Goal: Book appointment/travel/reservation

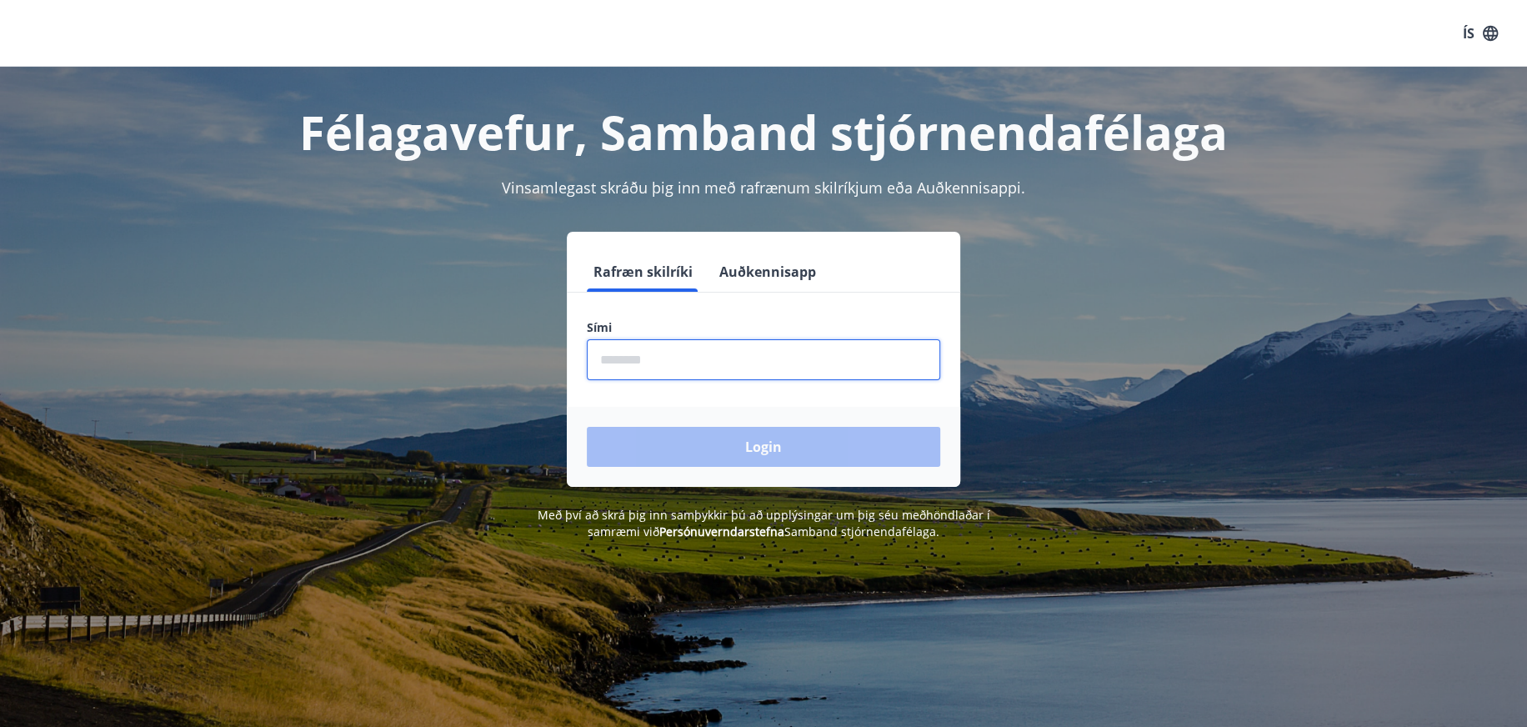
click at [727, 368] on input "phone" at bounding box center [763, 359] width 353 height 41
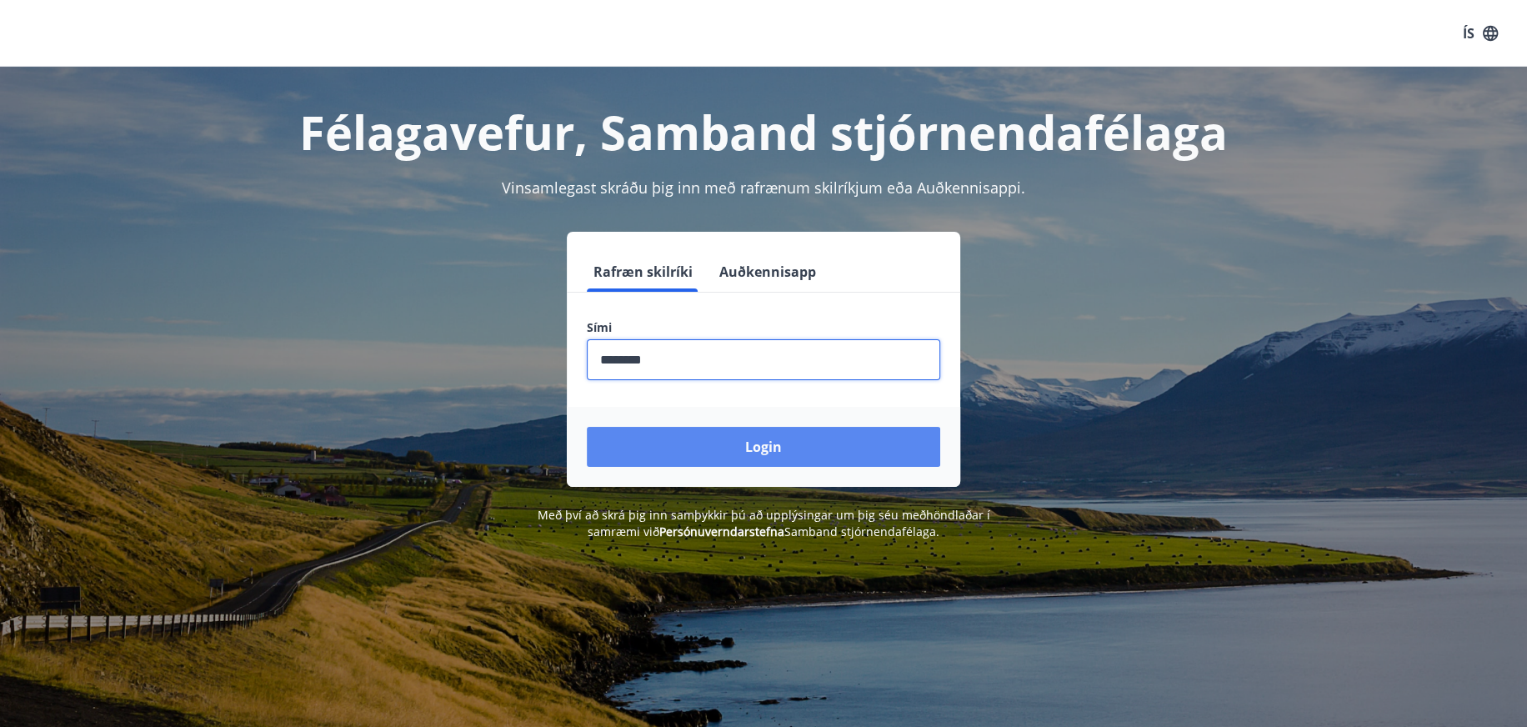
type input "********"
click at [749, 435] on button "Login" at bounding box center [763, 447] width 353 height 40
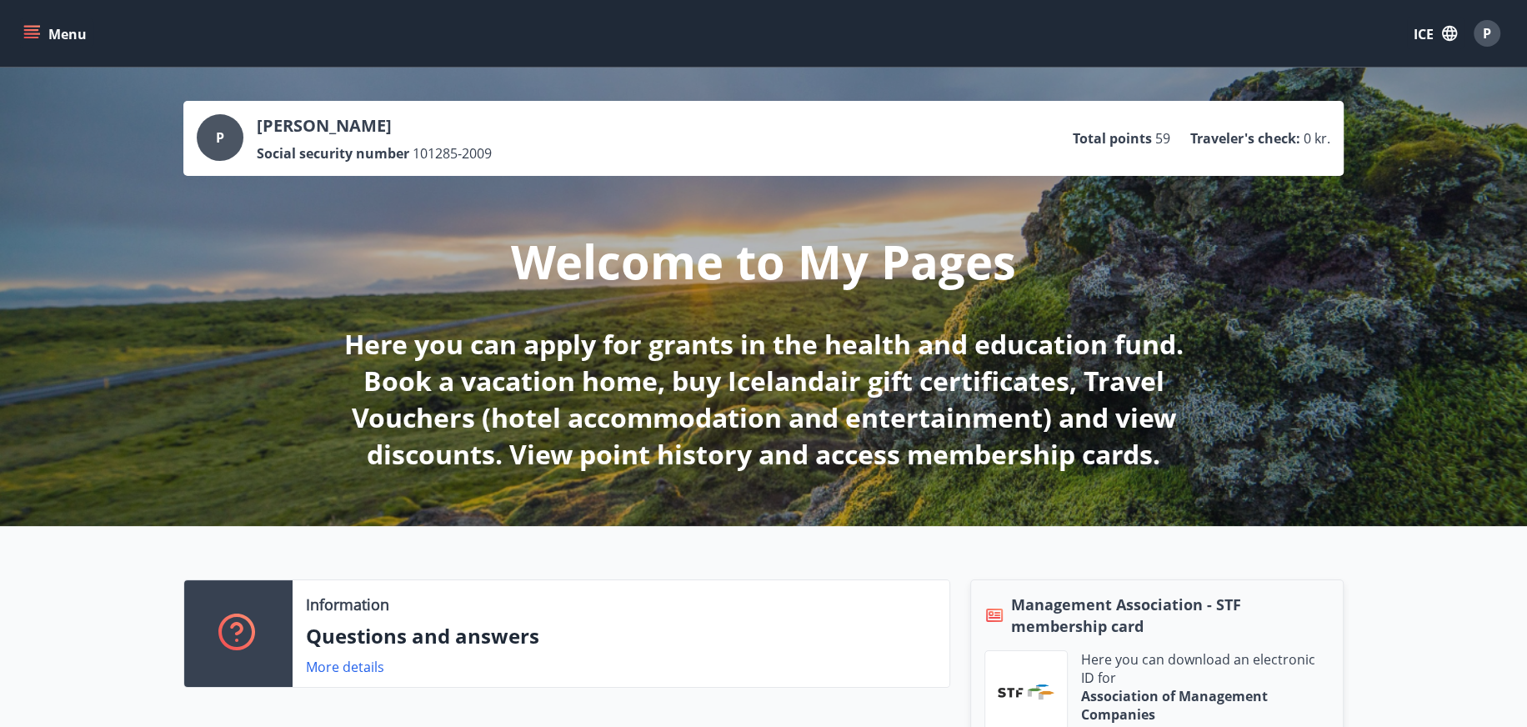
click at [35, 27] on icon "menu" at bounding box center [31, 33] width 17 height 17
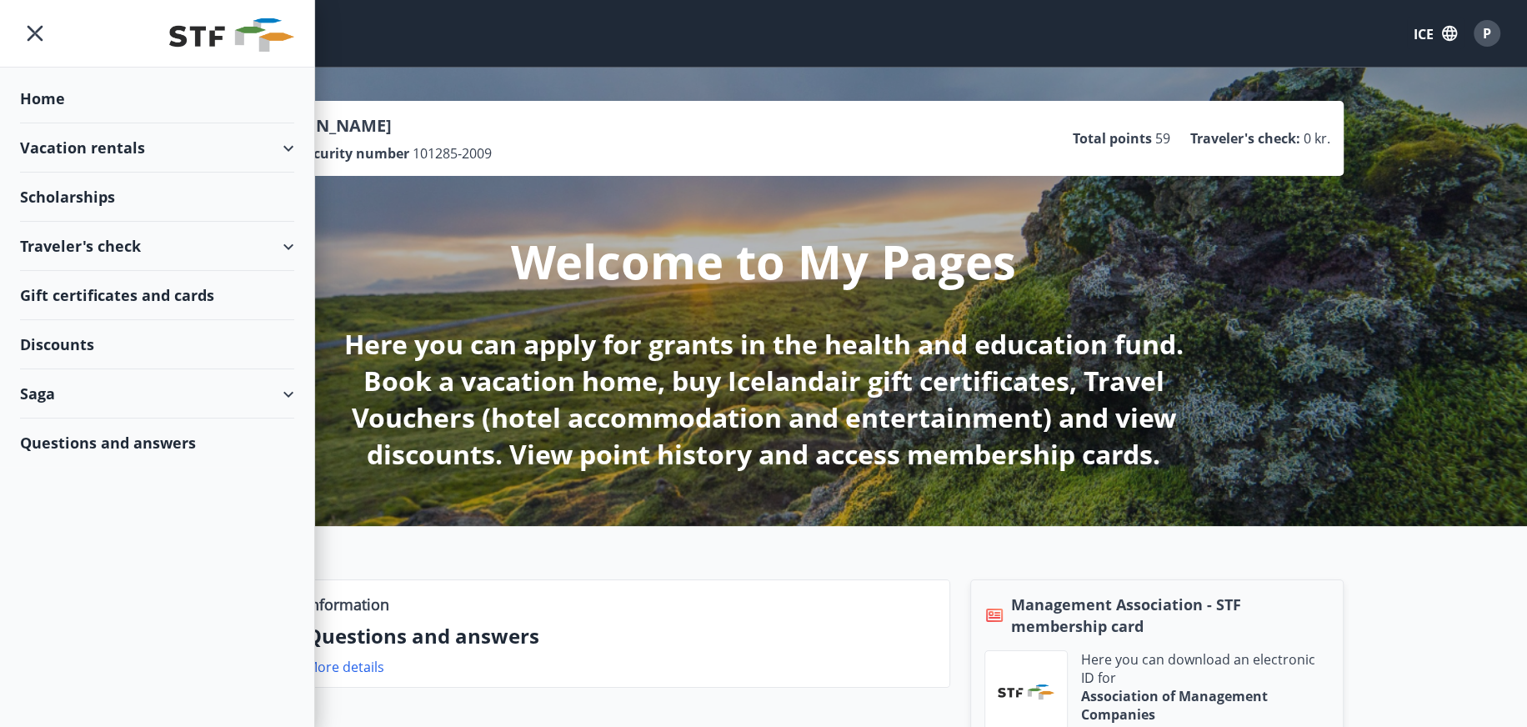
click at [93, 146] on font "Vacation rentals" at bounding box center [82, 148] width 125 height 20
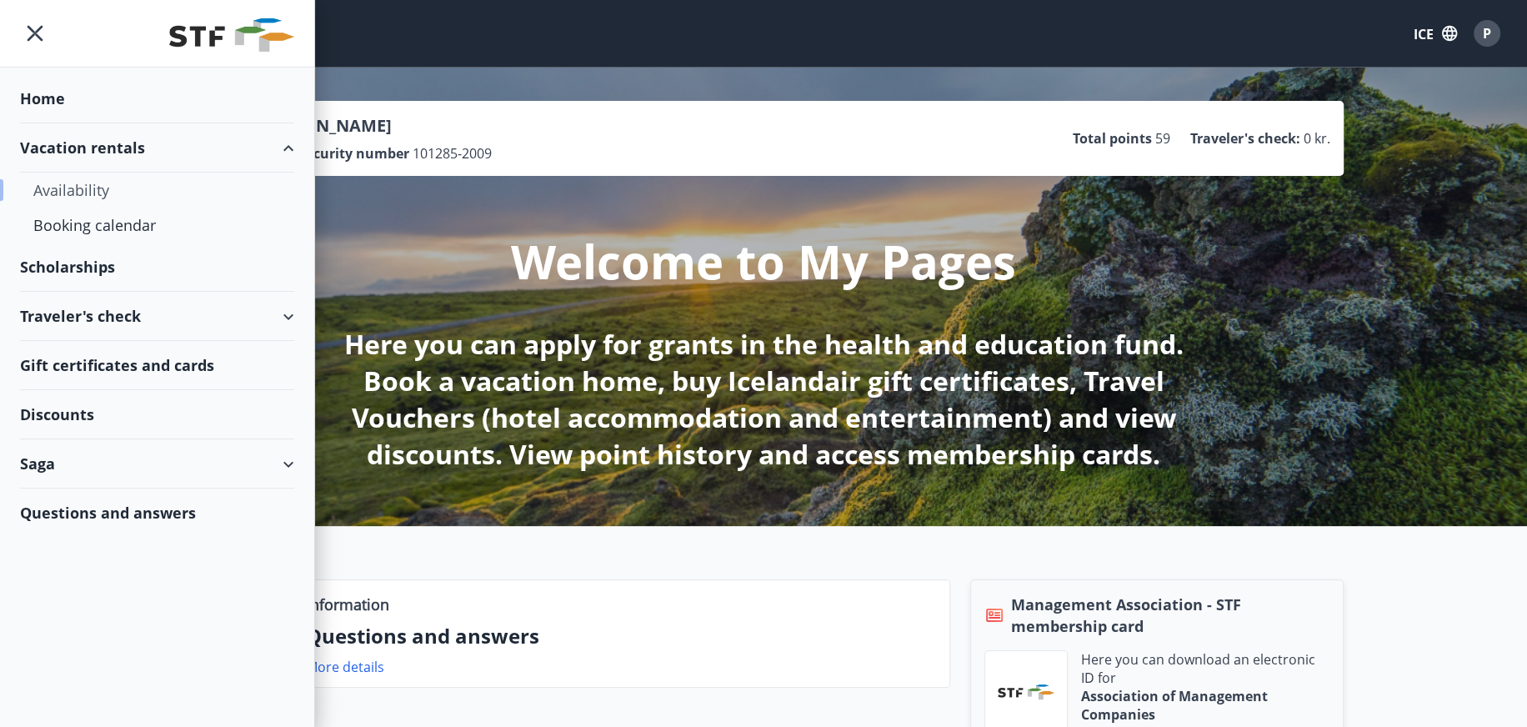
click at [83, 190] on font "Availability" at bounding box center [71, 190] width 76 height 20
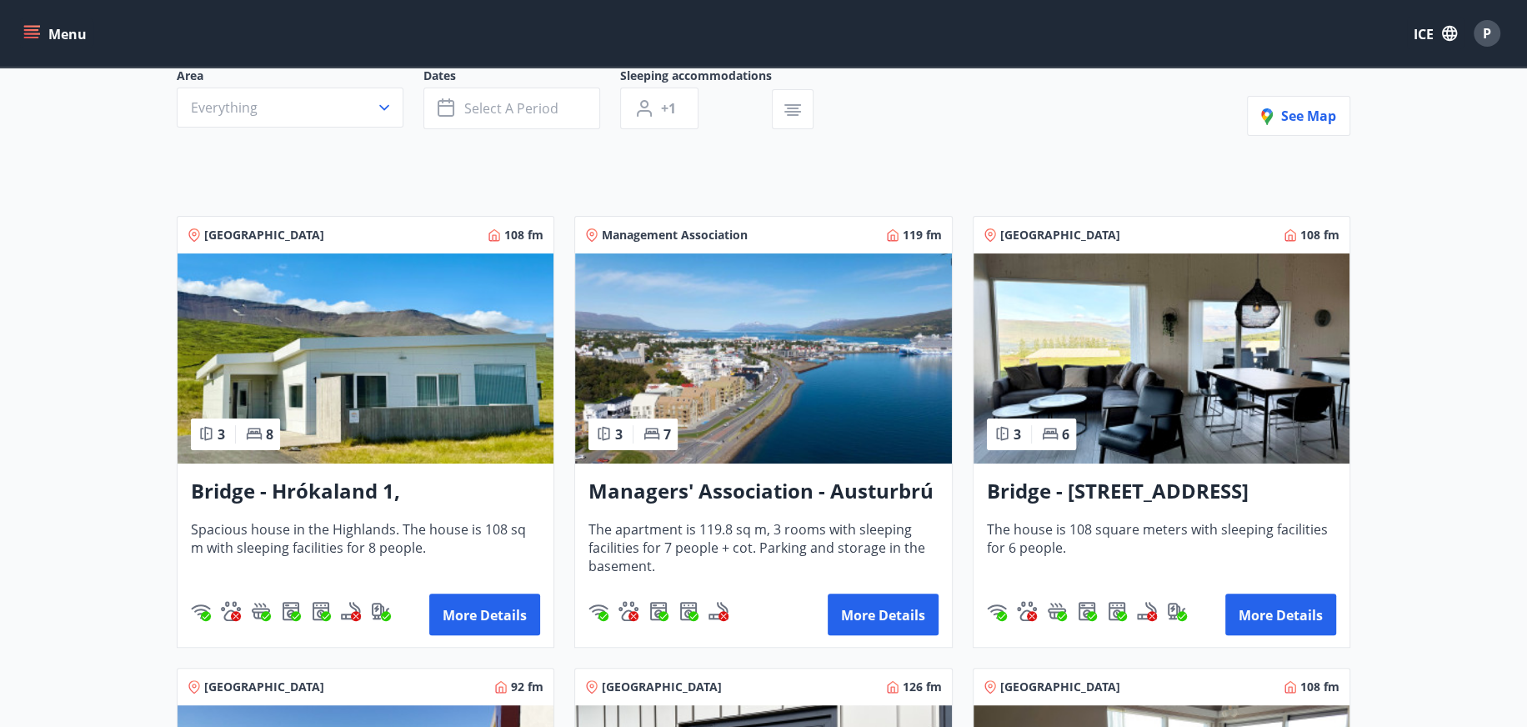
scroll to position [83, 0]
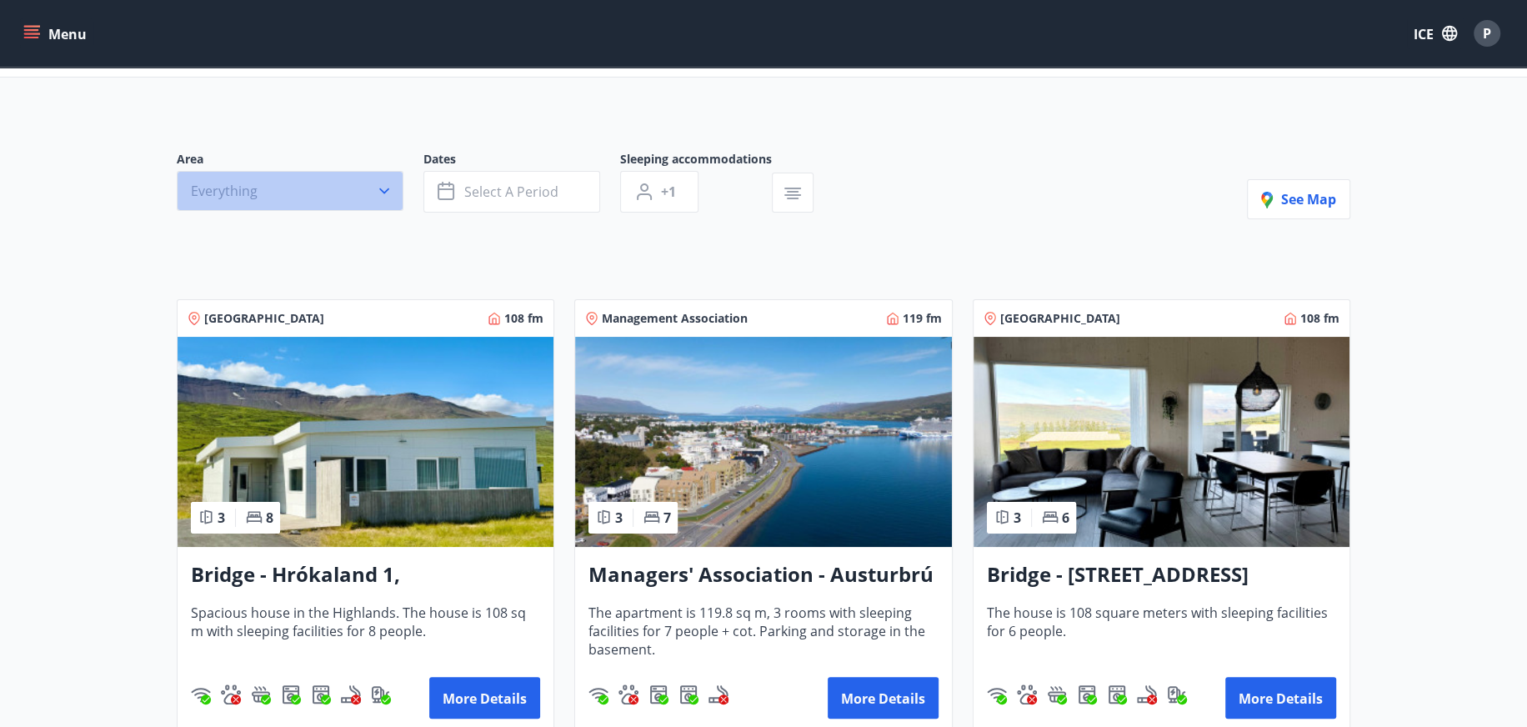
click at [212, 203] on button "Everything" at bounding box center [290, 191] width 227 height 40
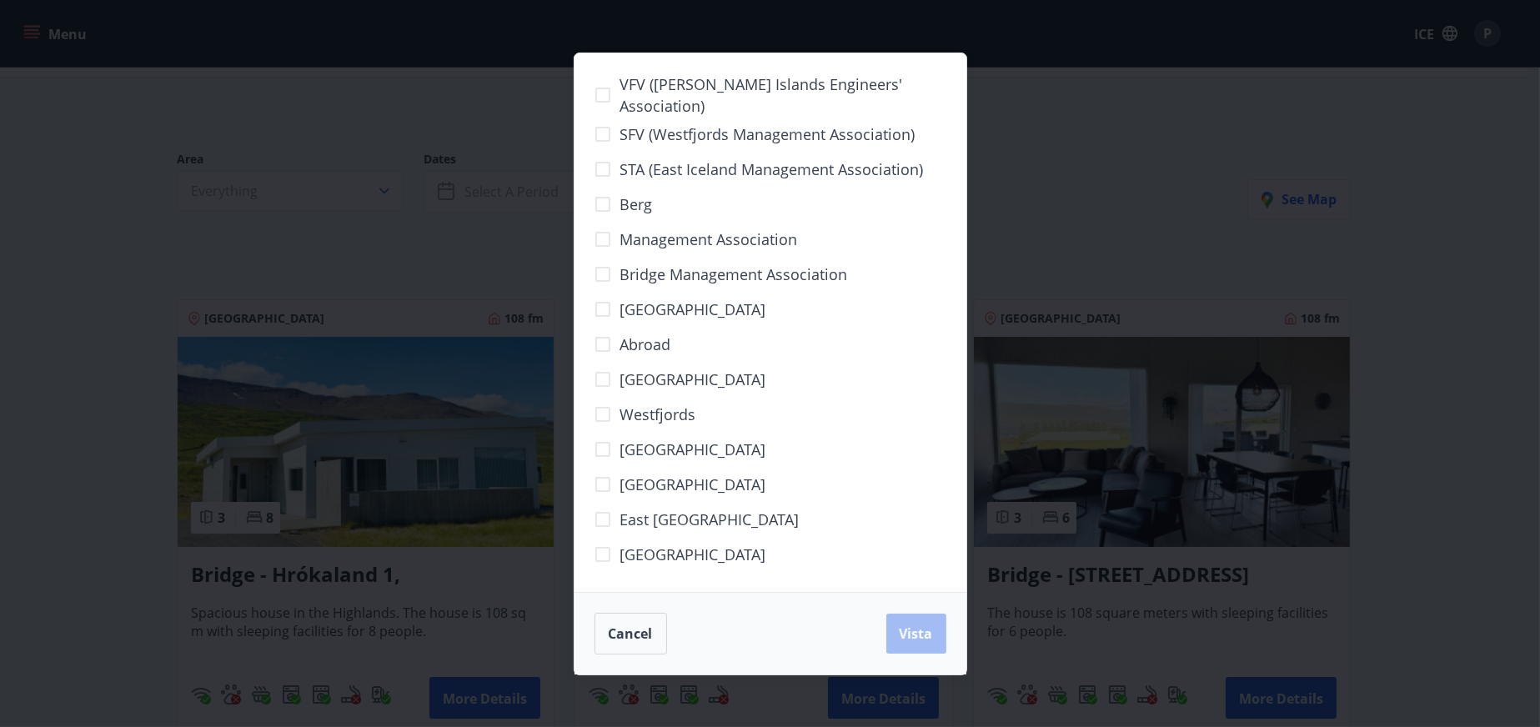
click at [1125, 178] on div "VFV ([PERSON_NAME] Islands Engineers' Association) SFV (Westfjords Management A…" at bounding box center [770, 363] width 1540 height 727
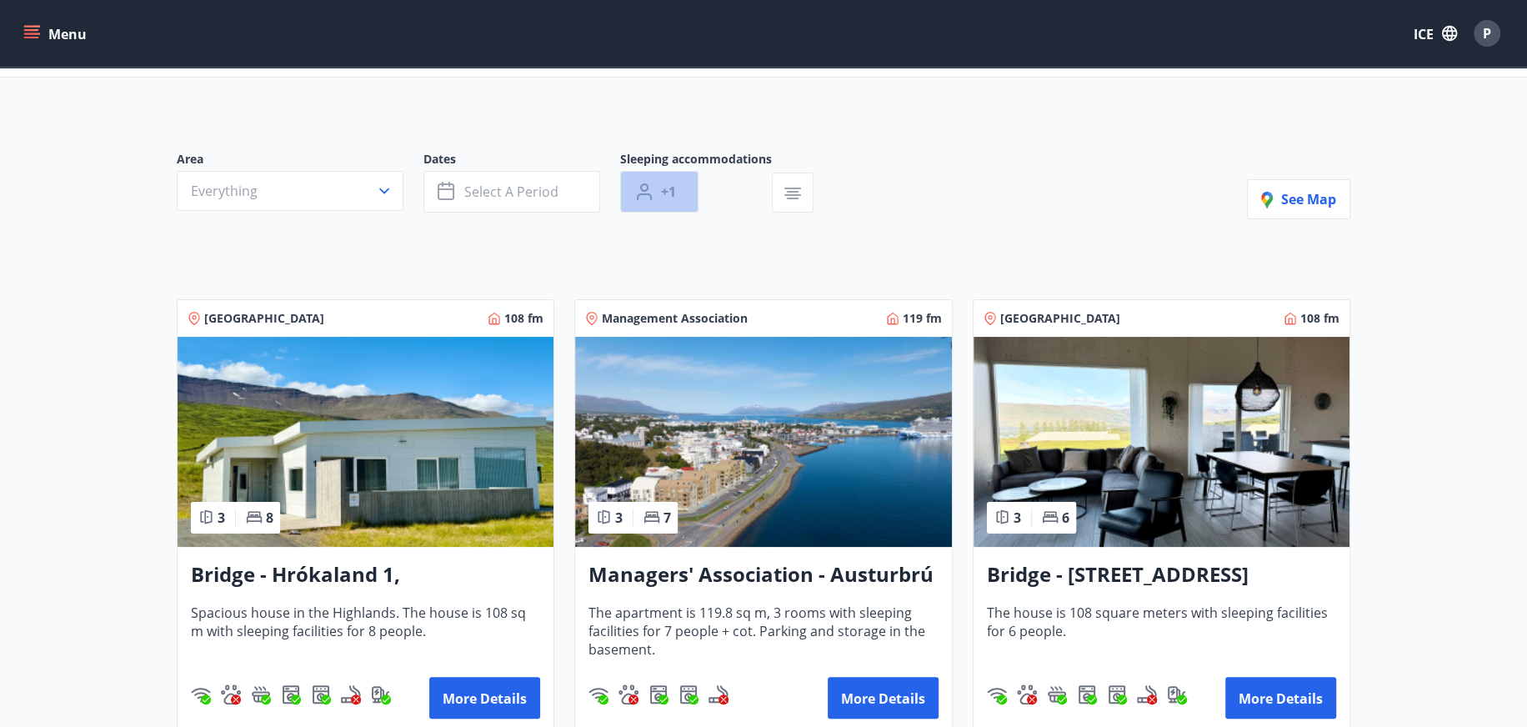
click at [684, 194] on button "+1" at bounding box center [659, 192] width 78 height 42
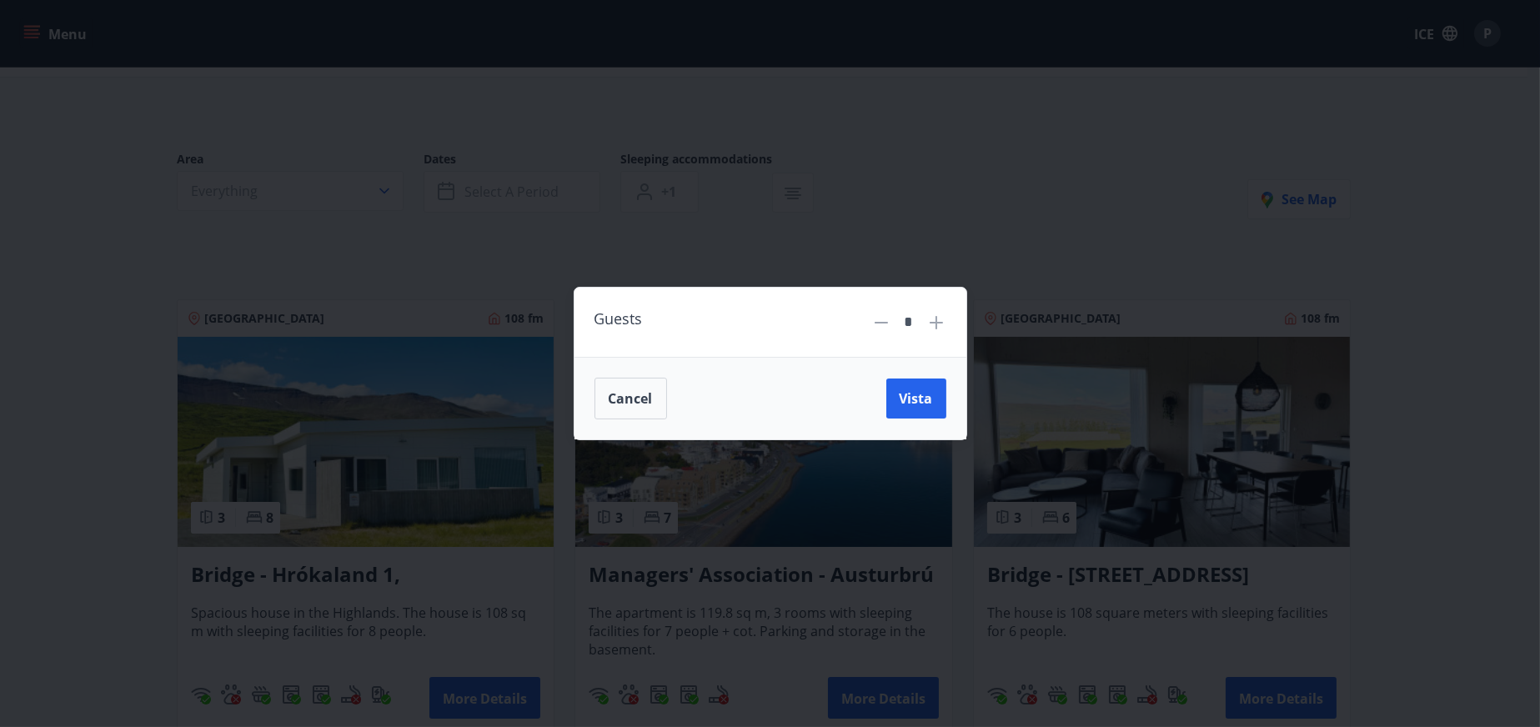
click at [1011, 181] on div "Guests * Cancel Vista" at bounding box center [770, 363] width 1540 height 727
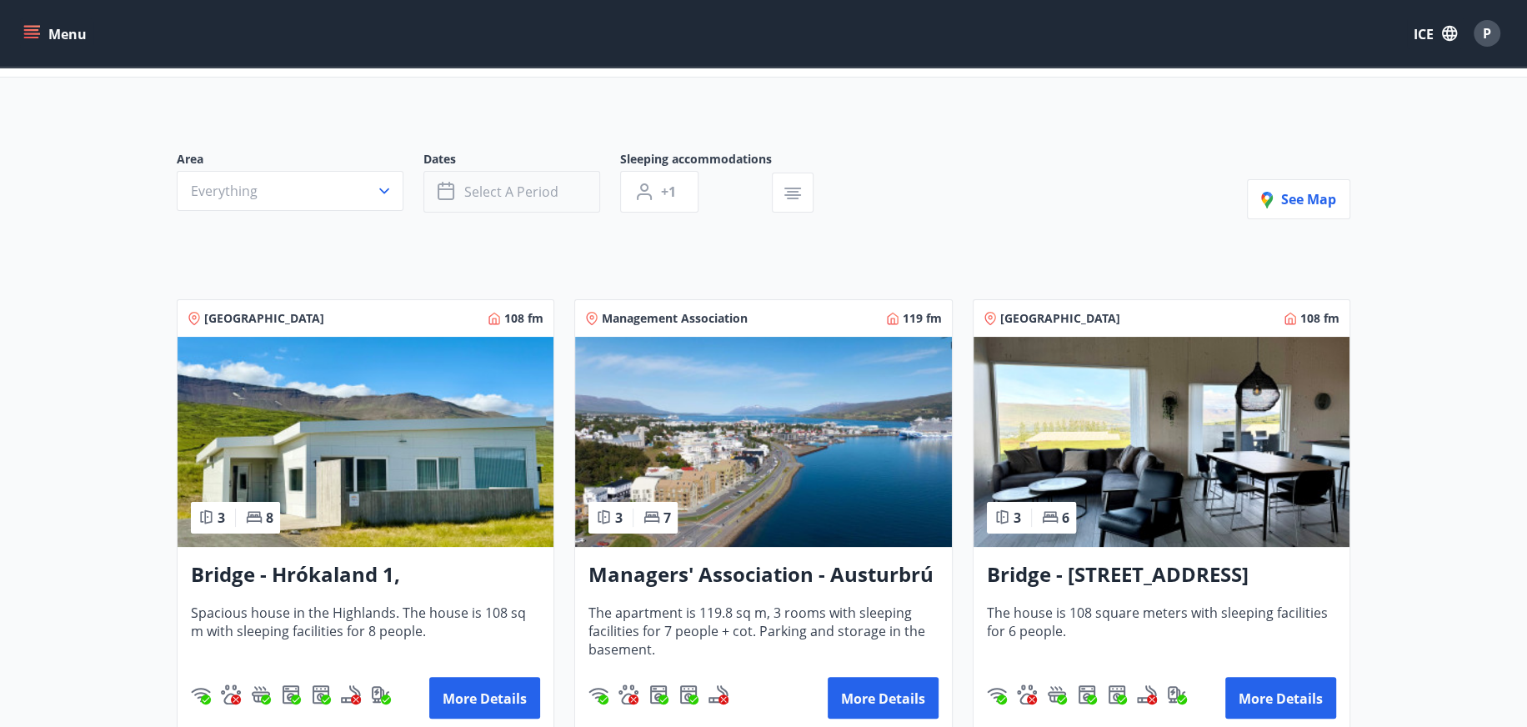
click at [453, 188] on icon "button" at bounding box center [448, 192] width 20 height 20
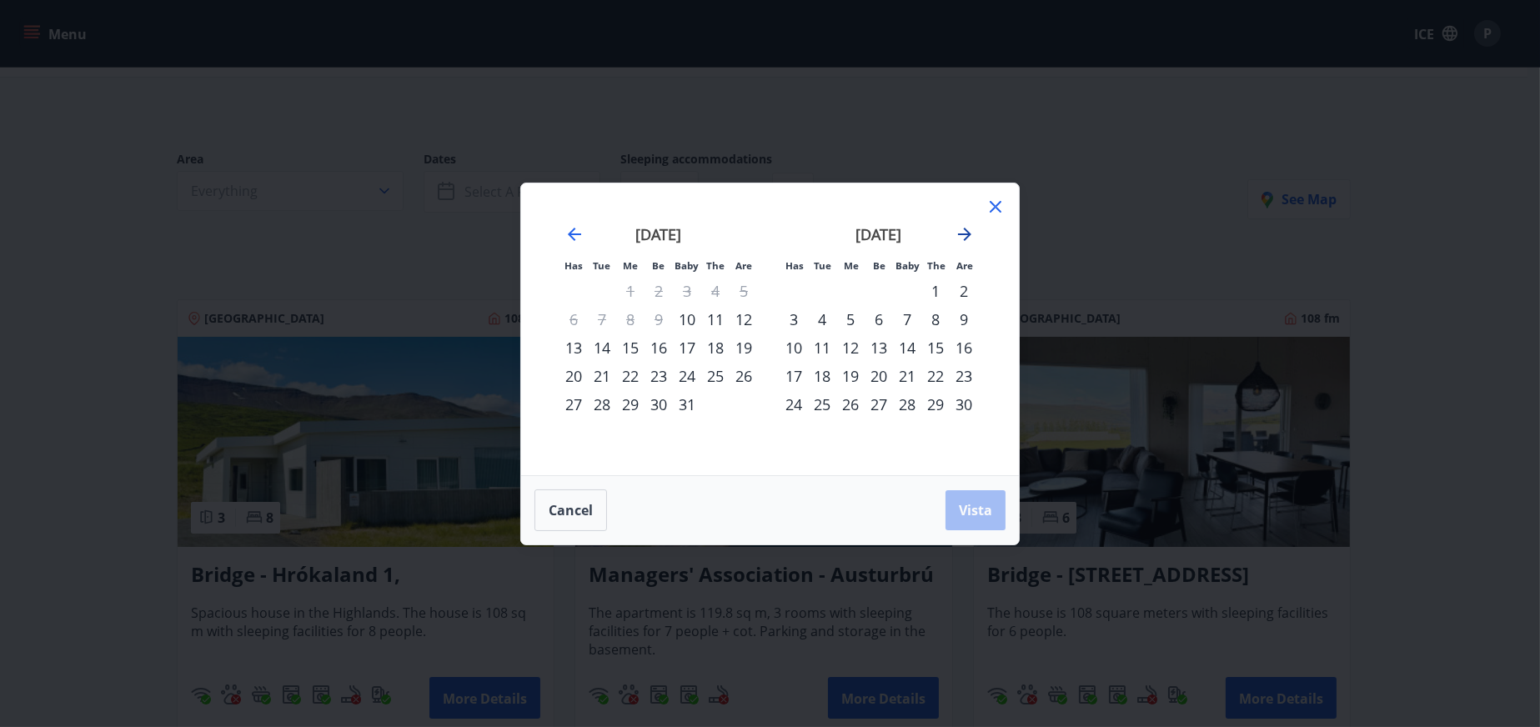
click at [962, 234] on icon "Move forward to switch to the next month." at bounding box center [964, 234] width 20 height 20
drag, startPoint x: 572, startPoint y: 503, endPoint x: 353, endPoint y: 293, distance: 303.6
click at [571, 503] on font "Cancel" at bounding box center [570, 510] width 44 height 18
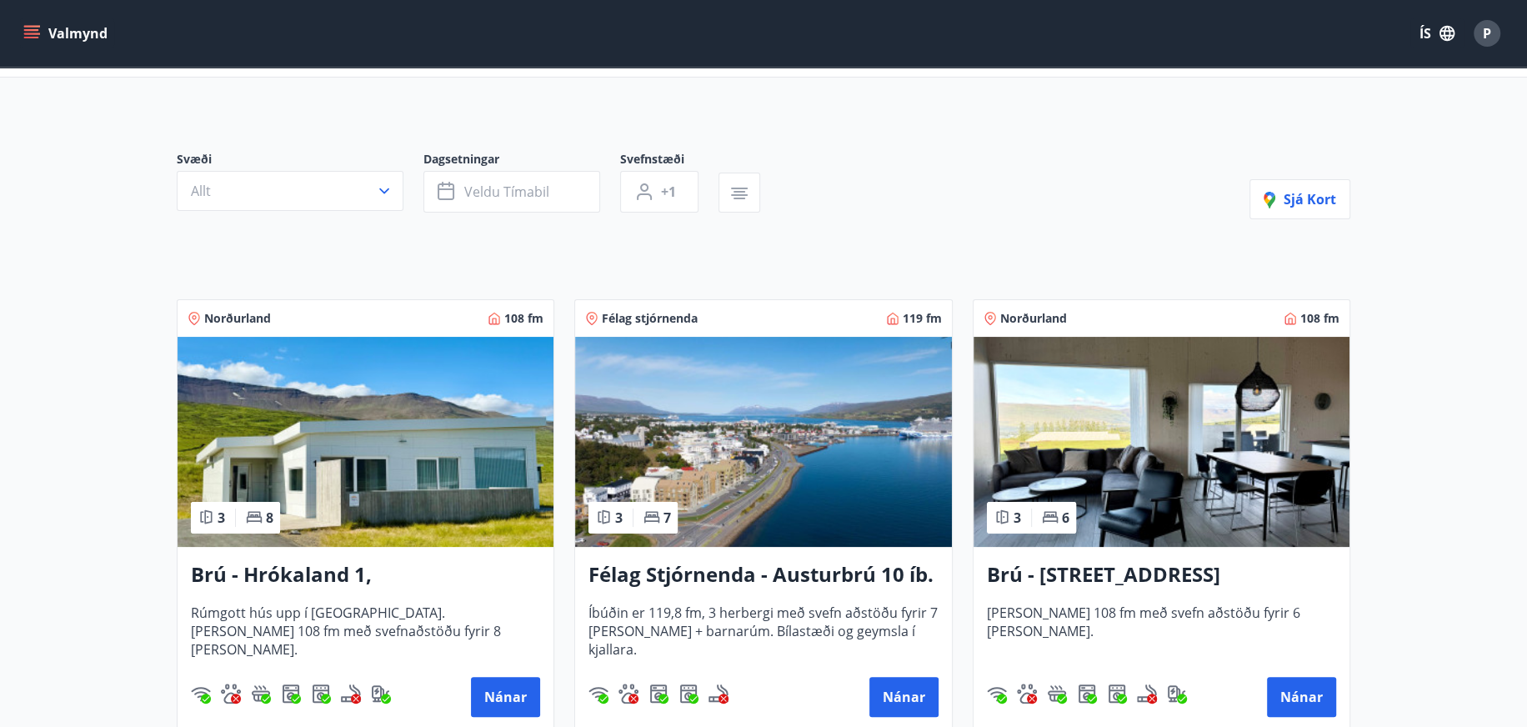
drag, startPoint x: 1434, startPoint y: 193, endPoint x: 1415, endPoint y: 138, distance: 58.8
click at [1430, 30] on button "ÍS" at bounding box center [1436, 33] width 53 height 30
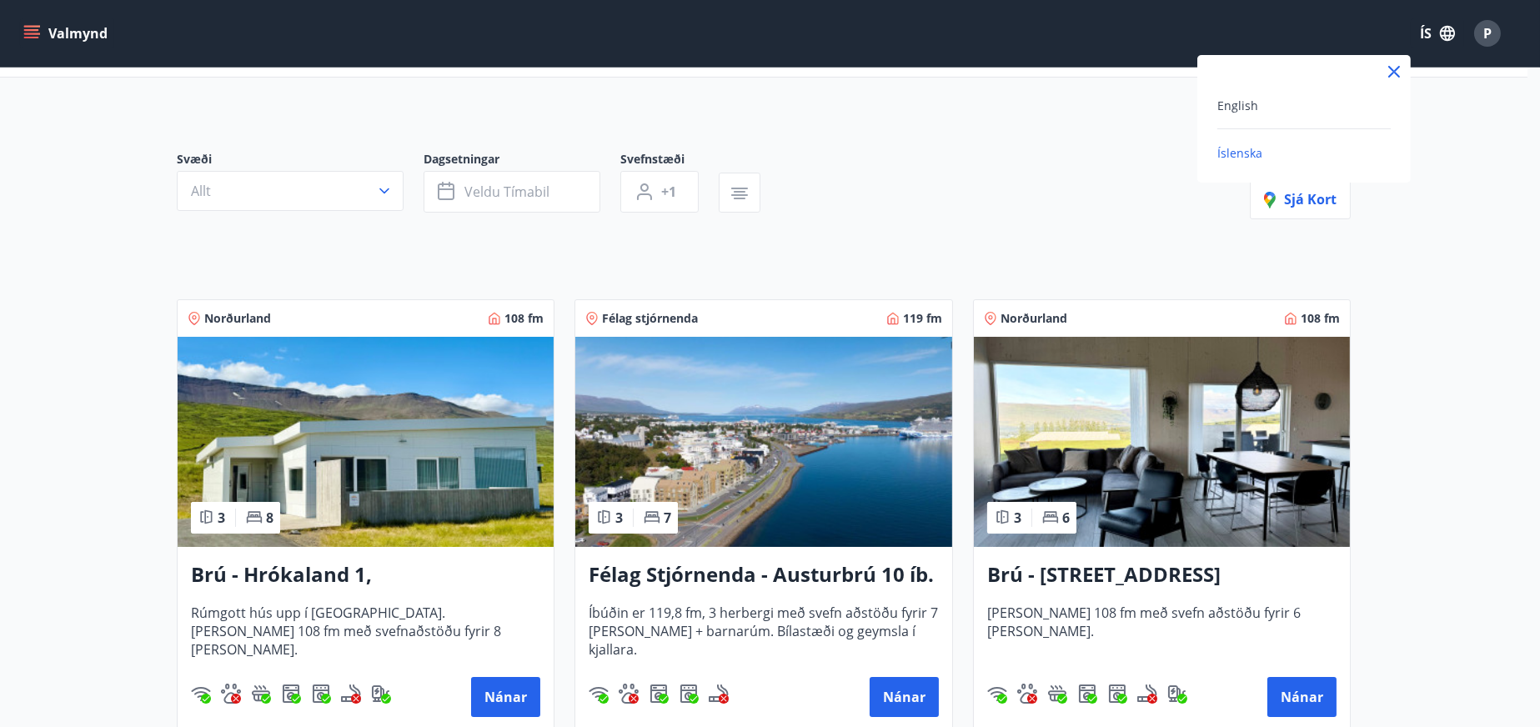
drag, startPoint x: 1246, startPoint y: 108, endPoint x: 1483, endPoint y: 133, distance: 238.1
click at [1247, 108] on span "English" at bounding box center [1237, 106] width 41 height 16
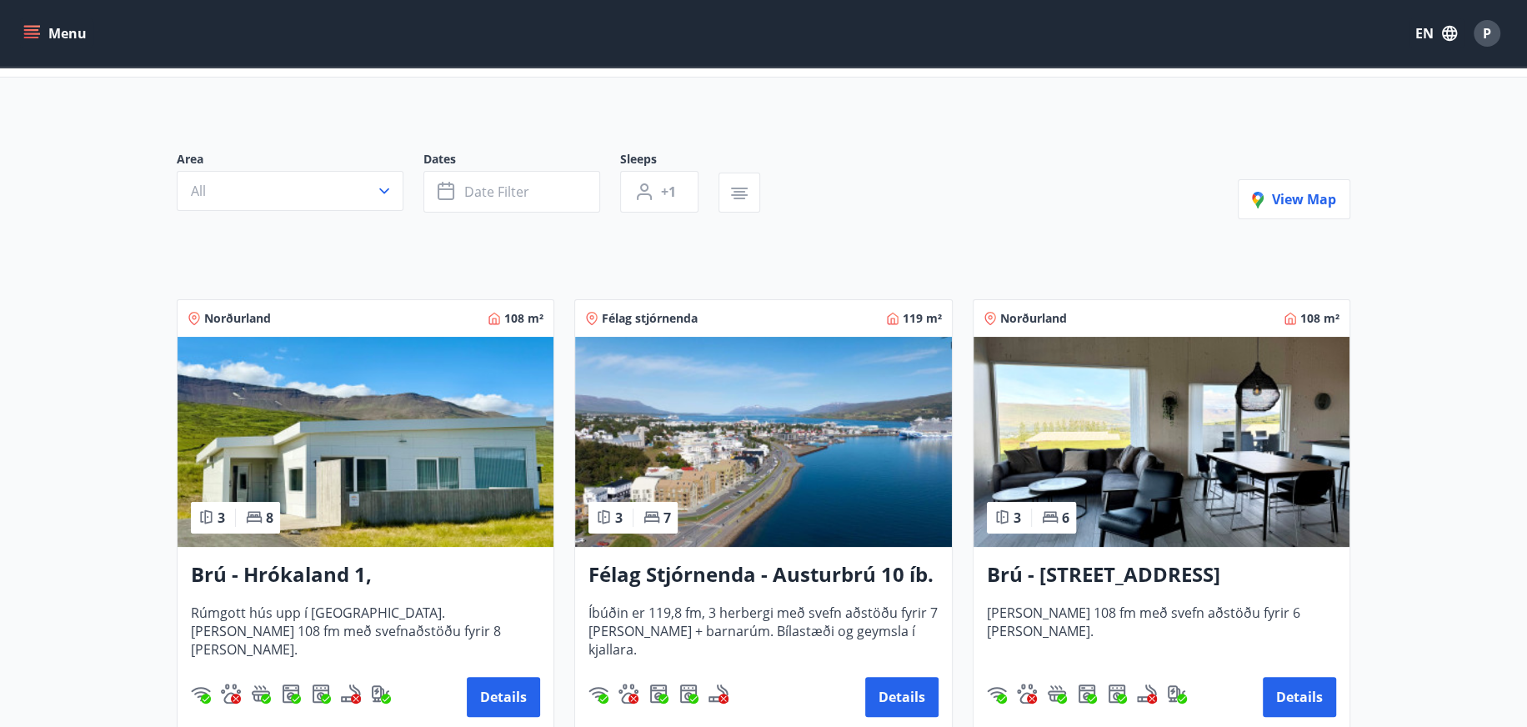
click at [13, 26] on div "Menu EN P" at bounding box center [763, 33] width 1527 height 67
click at [29, 26] on icon "menu" at bounding box center [33, 27] width 18 height 2
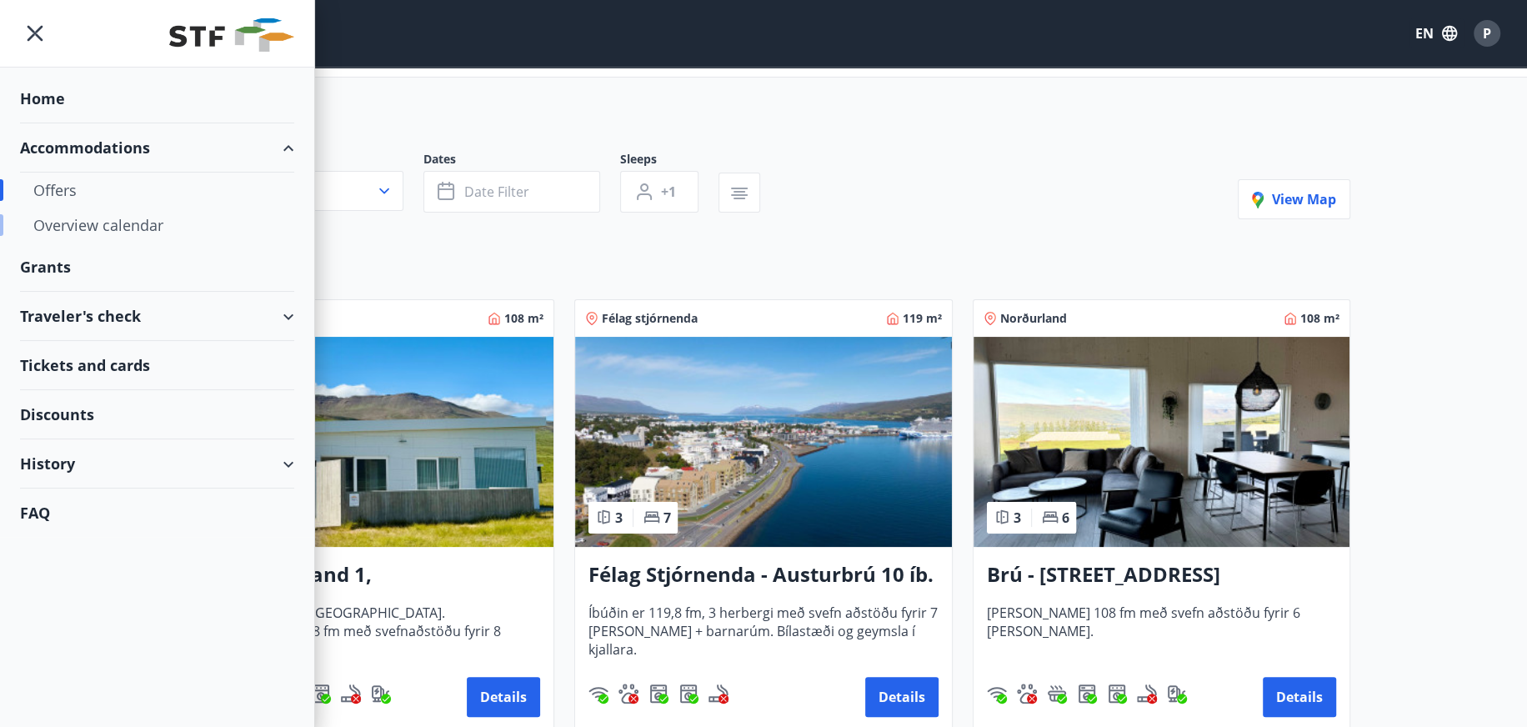
click at [78, 228] on div "Overview calendar" at bounding box center [157, 225] width 248 height 35
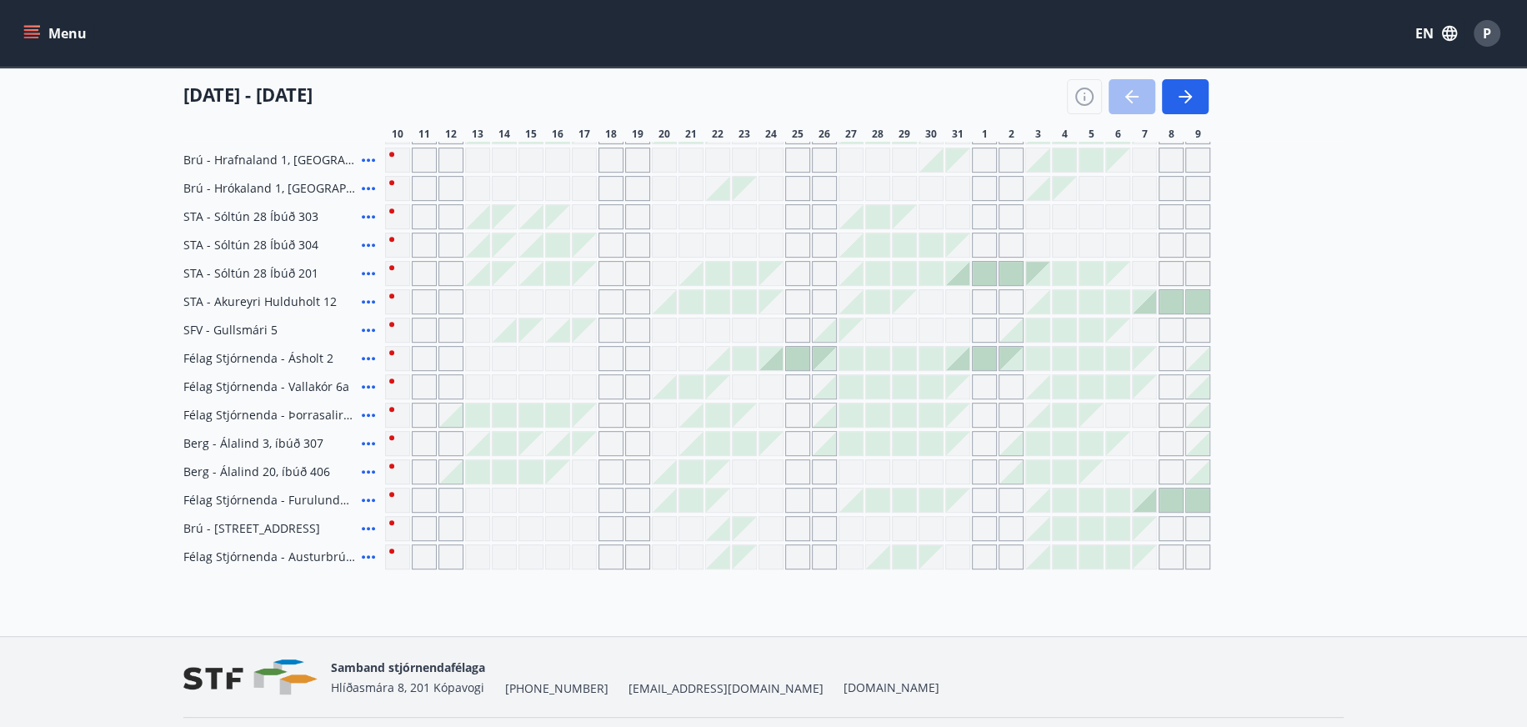
scroll to position [417, 0]
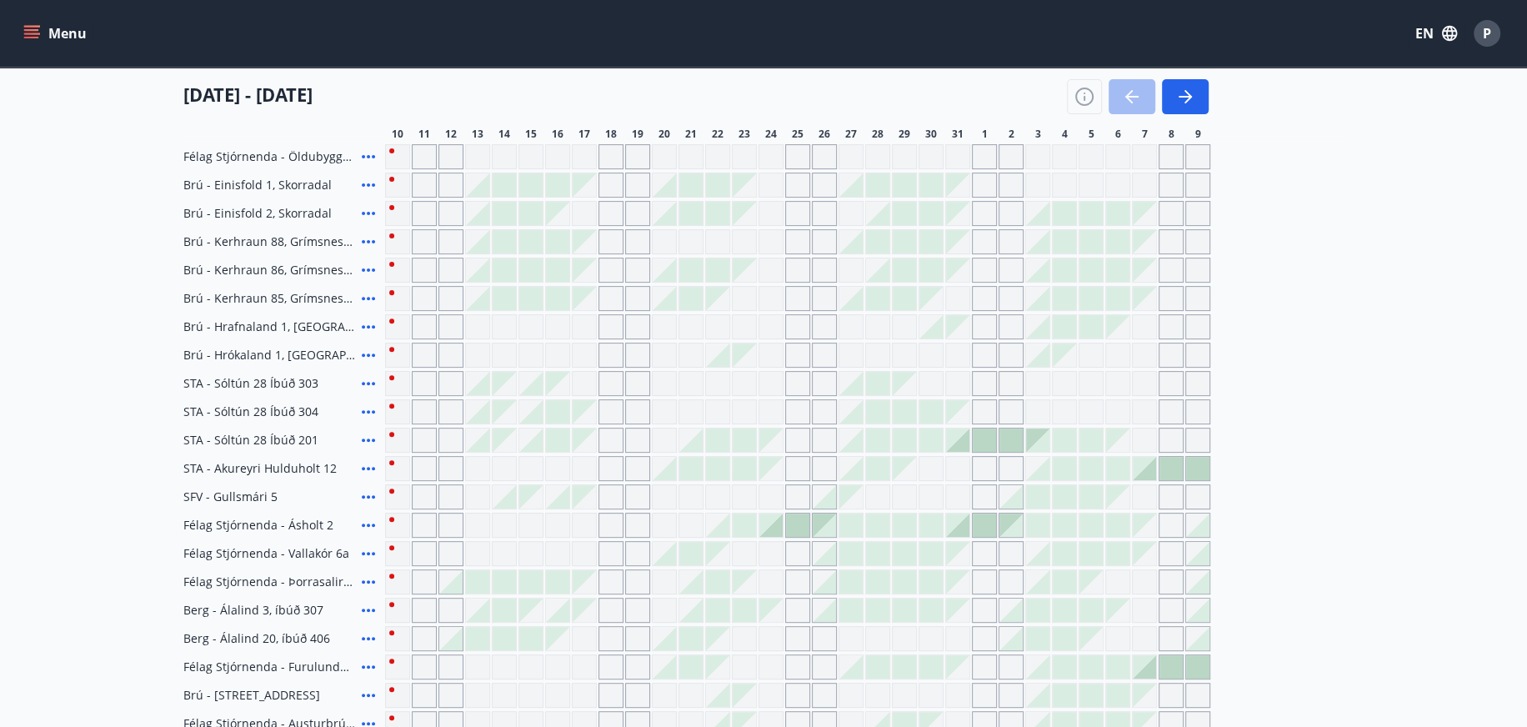
click at [470, 270] on div at bounding box center [477, 269] width 23 height 23
click at [483, 270] on div at bounding box center [477, 269] width 23 height 23
click at [596, 265] on div at bounding box center [797, 270] width 825 height 25
click at [664, 267] on div at bounding box center [664, 269] width 23 height 23
click at [754, 263] on div "Grey days are not available" at bounding box center [744, 269] width 23 height 23
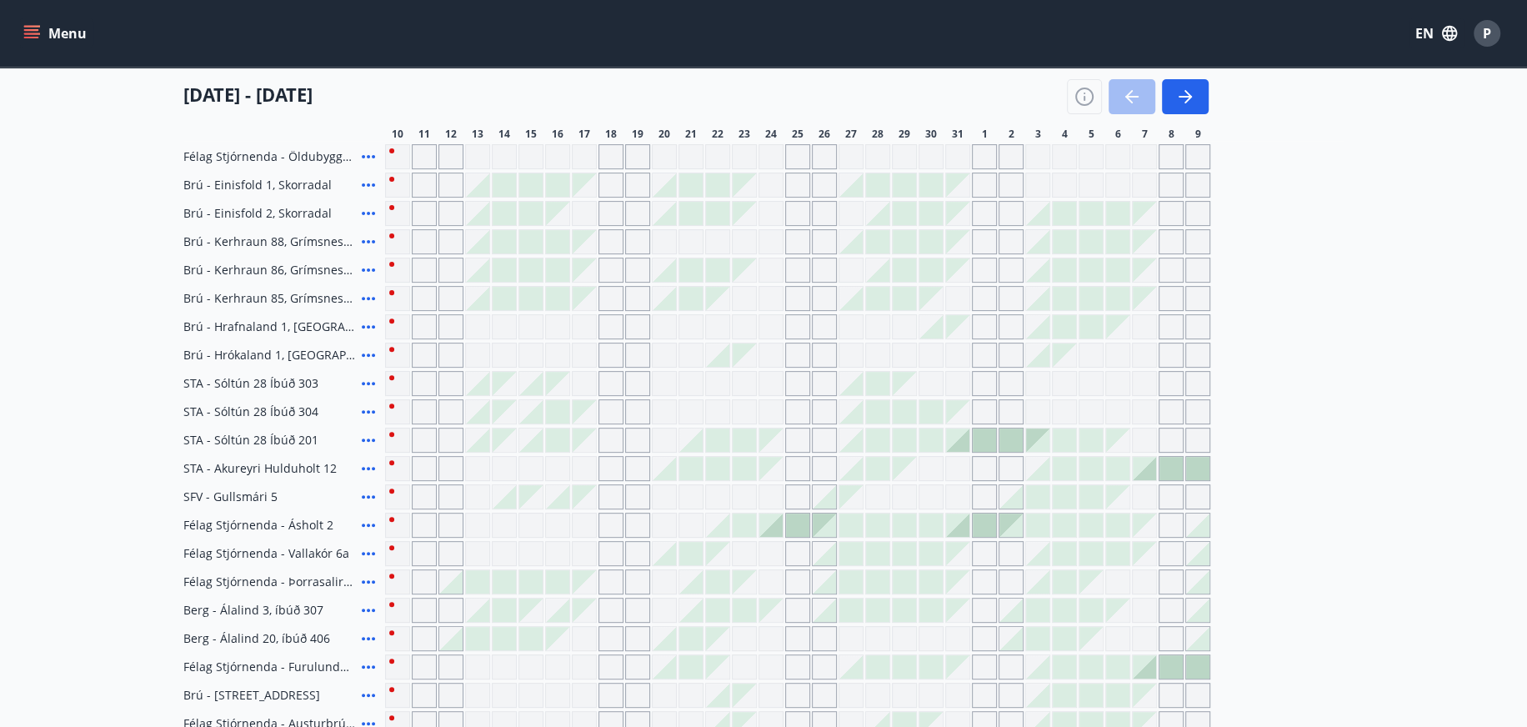
click at [932, 262] on div at bounding box center [930, 269] width 23 height 23
click at [970, 262] on div at bounding box center [797, 270] width 825 height 25
click at [1054, 271] on div at bounding box center [1064, 270] width 25 height 25
click at [1190, 88] on icon "button" at bounding box center [1185, 97] width 20 height 20
click at [542, 239] on div at bounding box center [530, 241] width 25 height 25
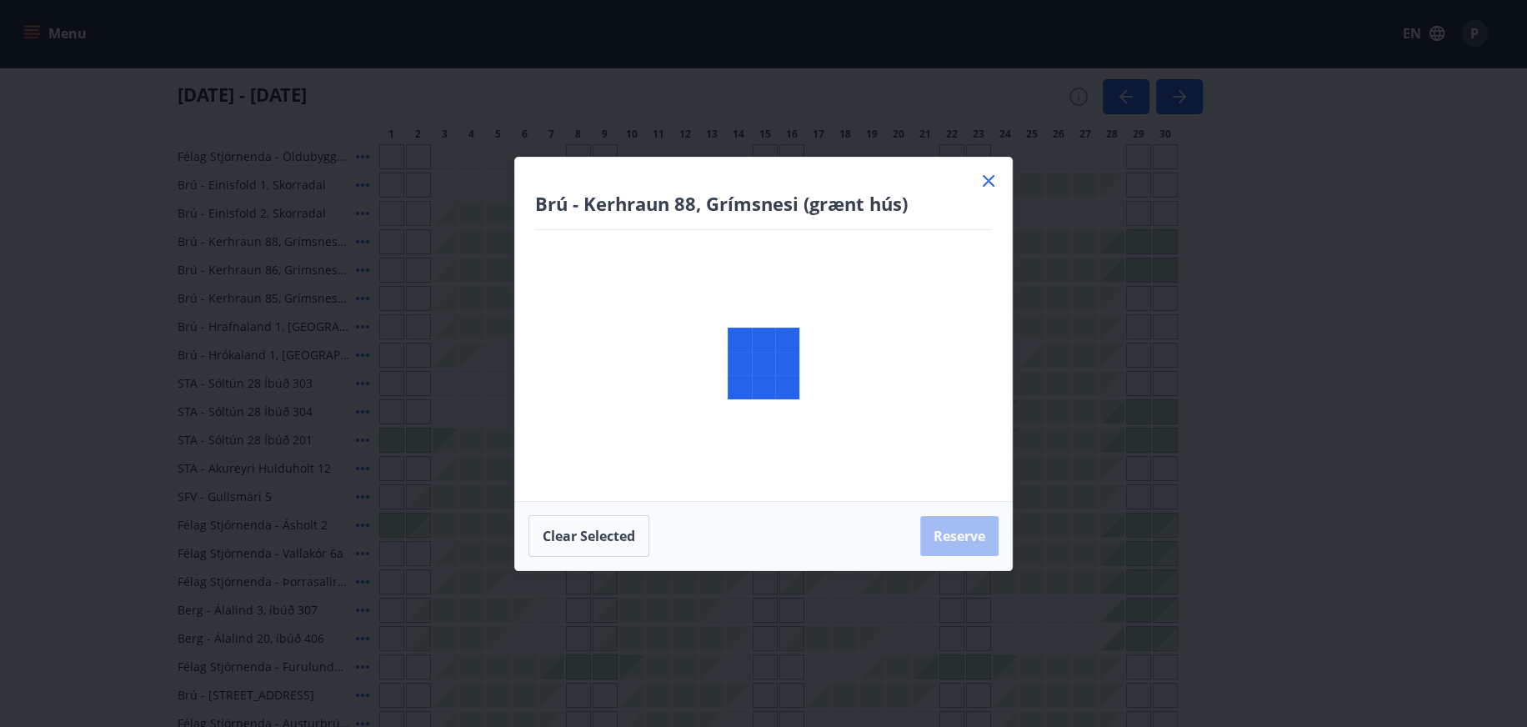
scroll to position [0, 0]
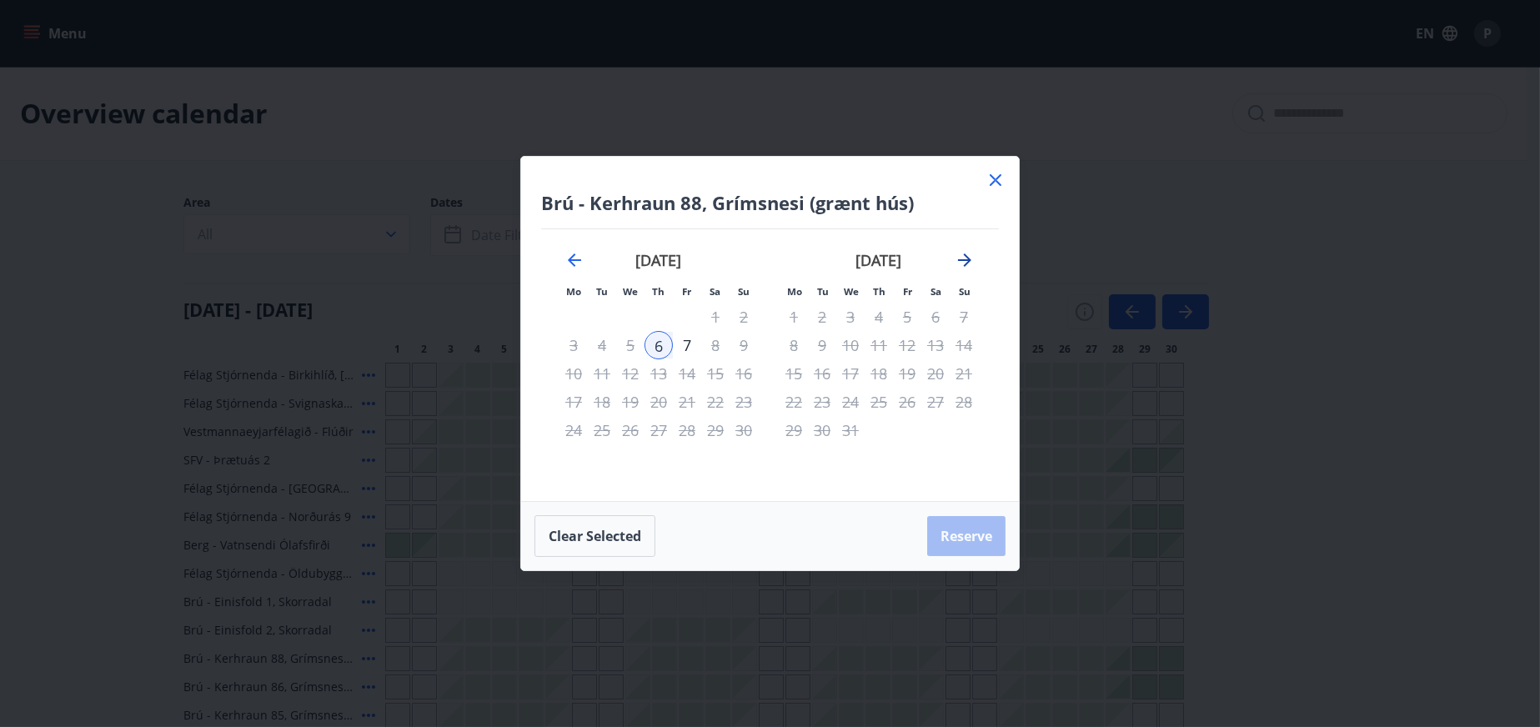
click at [965, 259] on icon "Move forward to switch to the next month." at bounding box center [964, 259] width 13 height 13
click at [583, 262] on icon "Move backward to switch to the previous month." at bounding box center [574, 260] width 20 height 20
click at [574, 263] on icon "Move backward to switch to the previous month." at bounding box center [574, 260] width 20 height 20
click at [990, 184] on icon at bounding box center [995, 180] width 12 height 12
click at [994, 180] on main "Overview calendar Area All Dates Date filter Sleeps +1 [DATE] - [DATE] 1 2 3 4 …" at bounding box center [763, 610] width 1527 height 1086
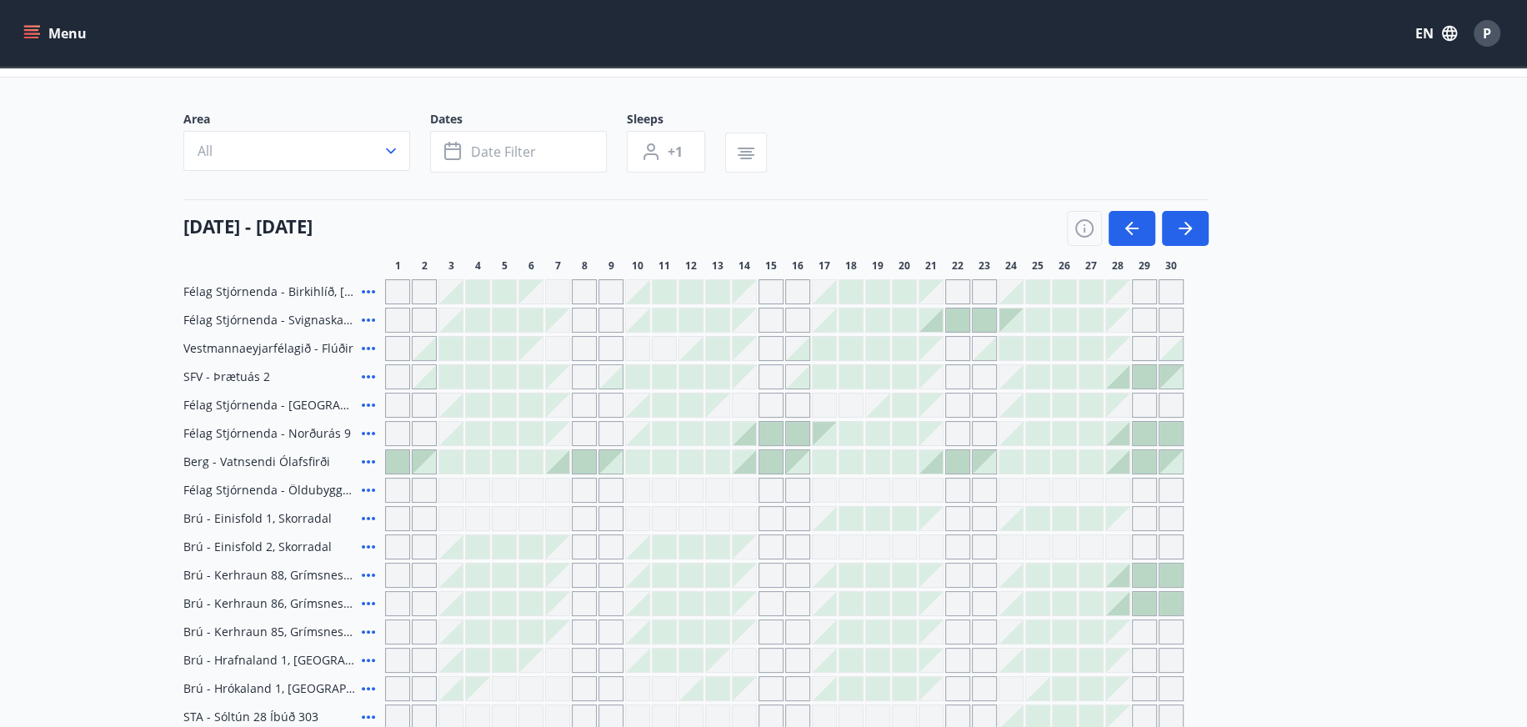
scroll to position [167, 0]
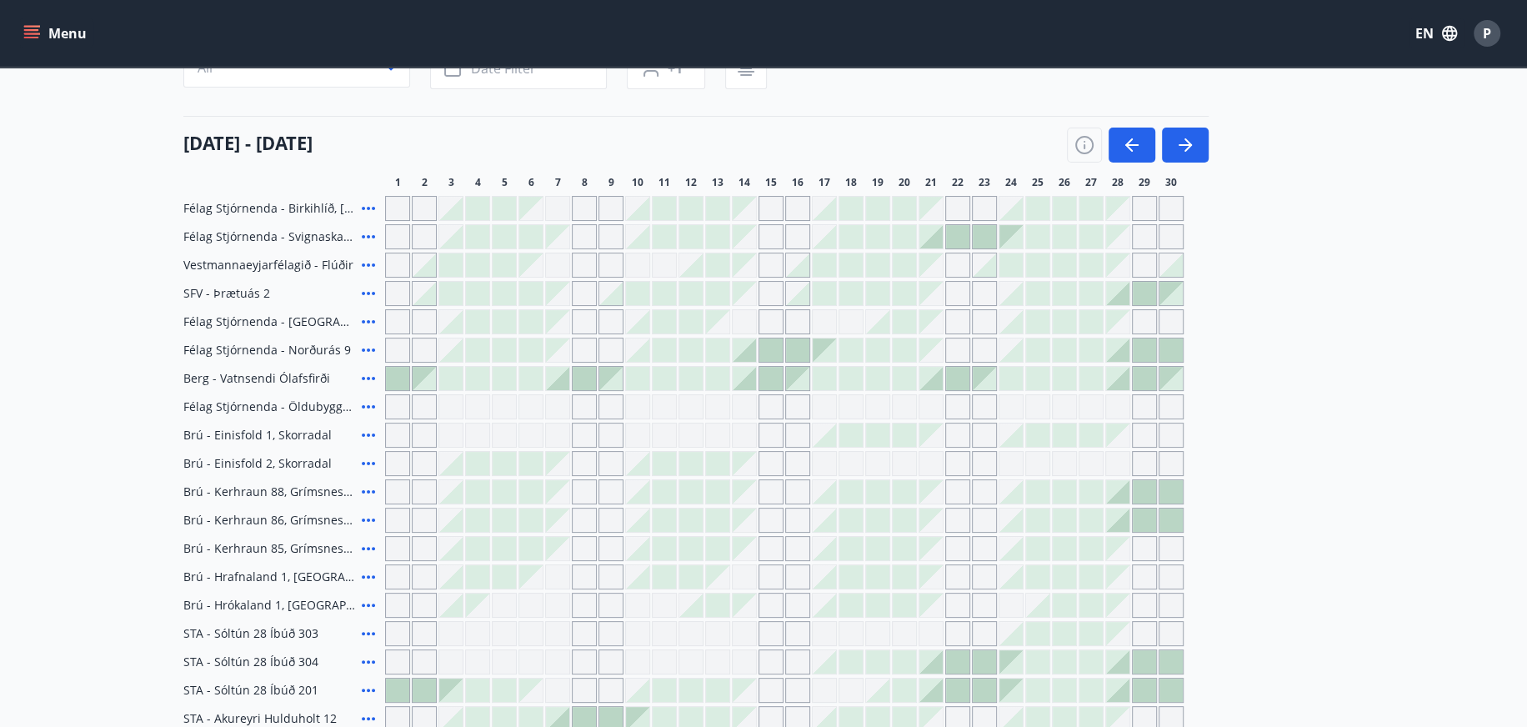
click at [311, 523] on span "Brú - Kerhraun 86, Grímsnesi (gult hús)" at bounding box center [269, 520] width 172 height 17
click at [304, 547] on span "Brú - Kerhraun 85, Grímsnesi (rautt hús) (gæludýr velkomin)" at bounding box center [269, 548] width 172 height 17
click at [318, 518] on span "Brú - Kerhraun 86, Grímsnesi (gult hús)" at bounding box center [269, 520] width 172 height 17
click at [370, 520] on icon at bounding box center [368, 520] width 20 height 20
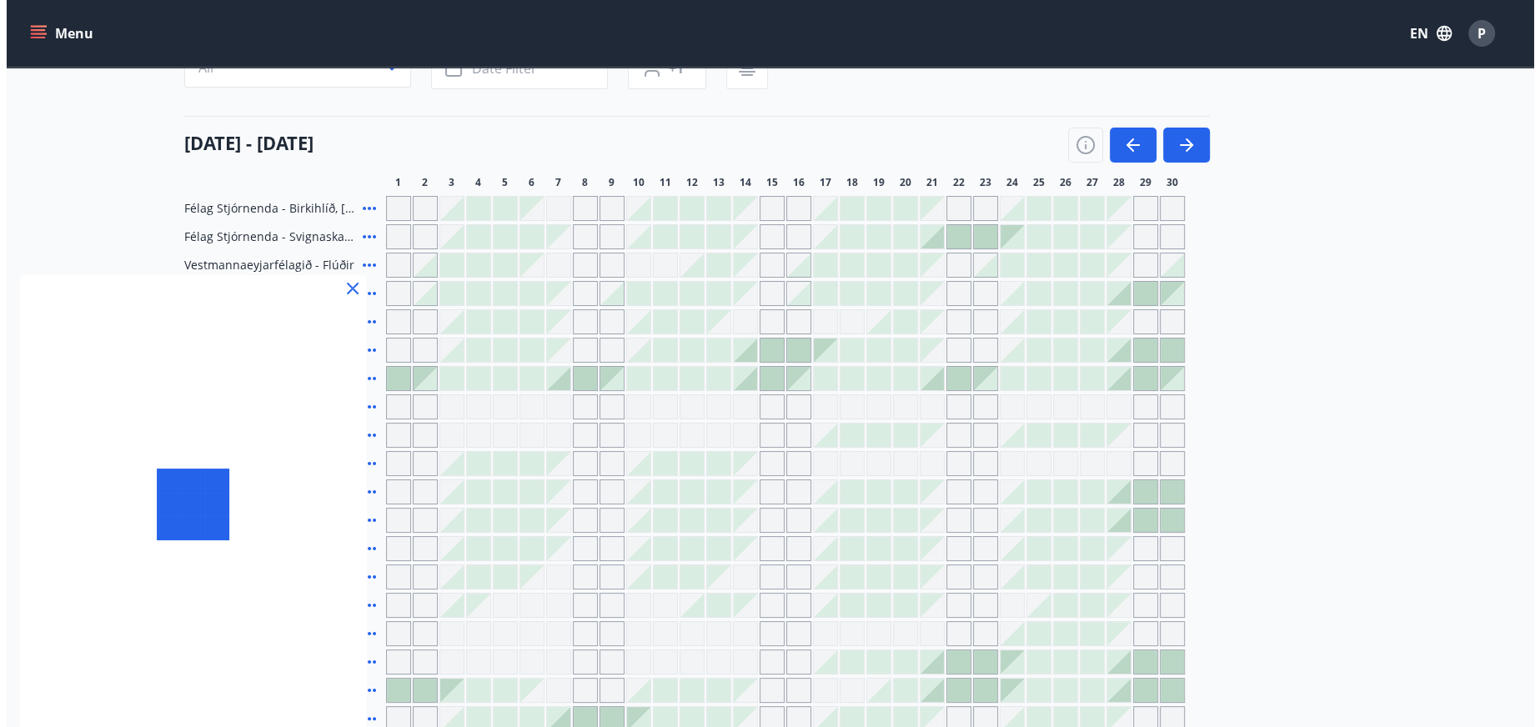
scroll to position [584, 0]
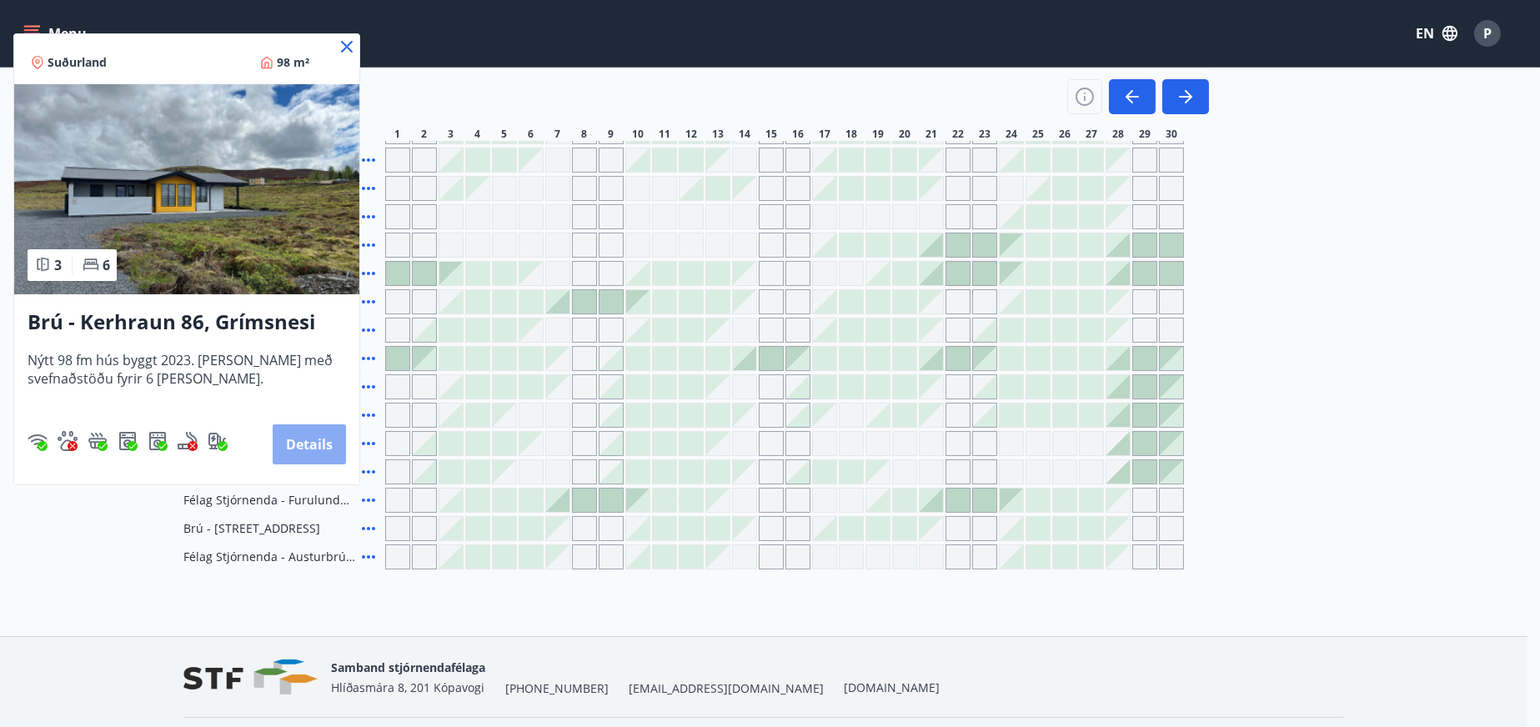
click at [329, 452] on button "Details" at bounding box center [309, 444] width 73 height 40
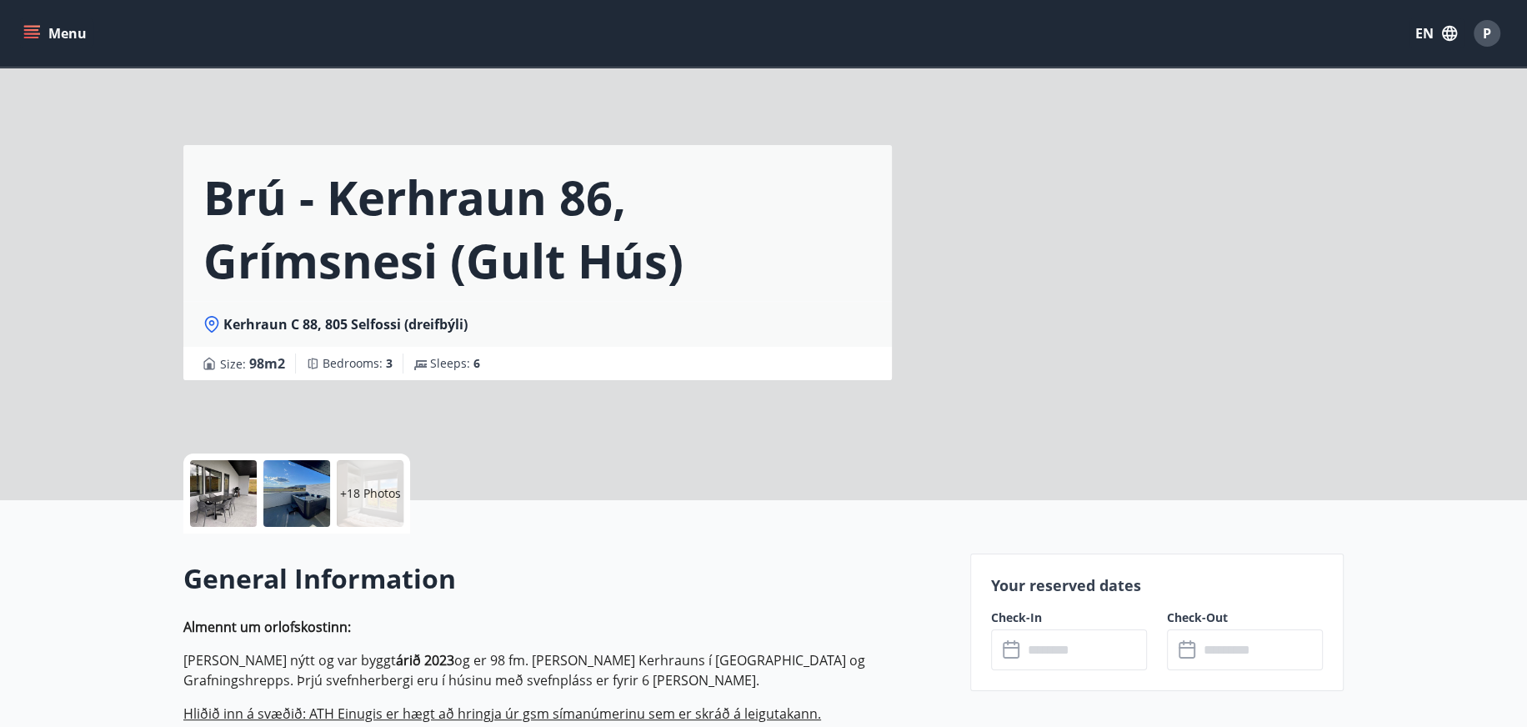
scroll to position [250, 0]
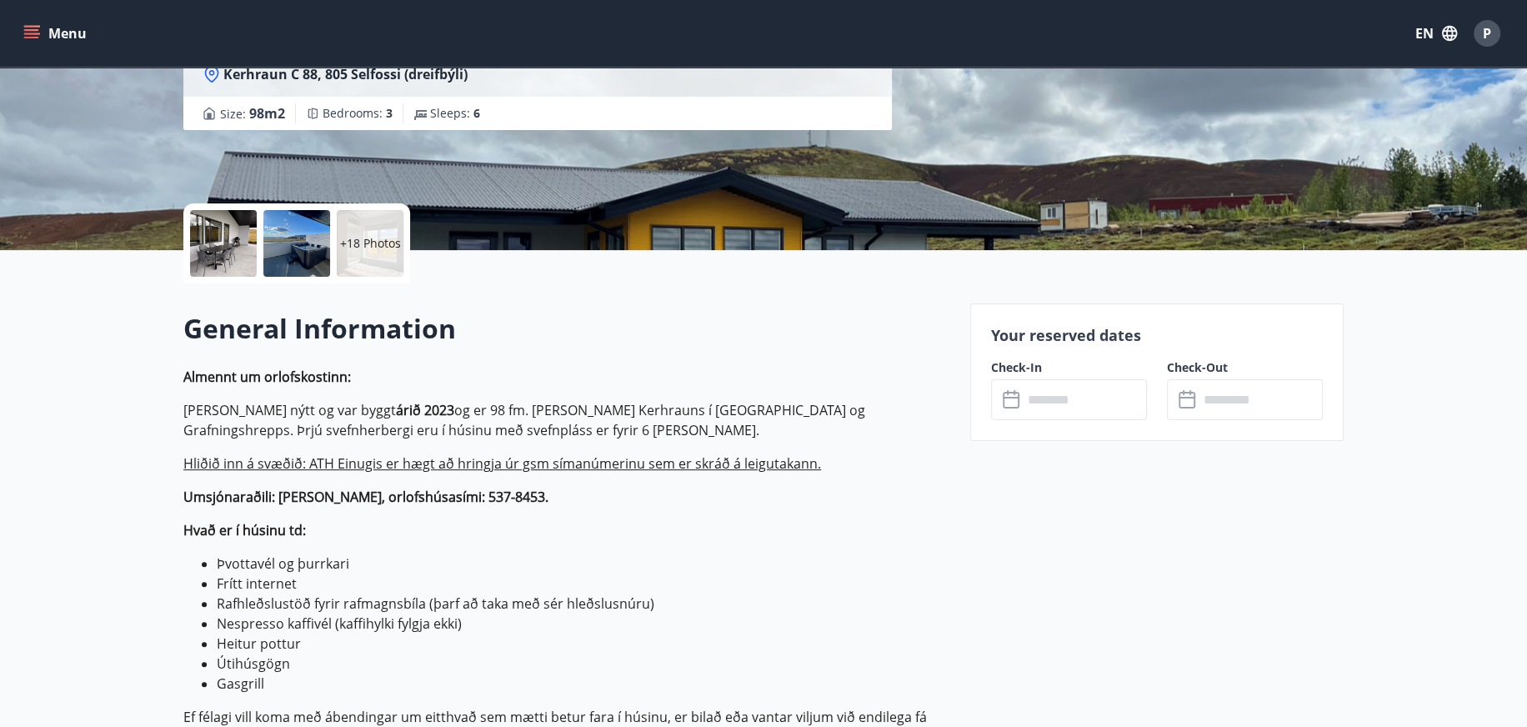
click at [1054, 404] on input "text" at bounding box center [1085, 399] width 124 height 41
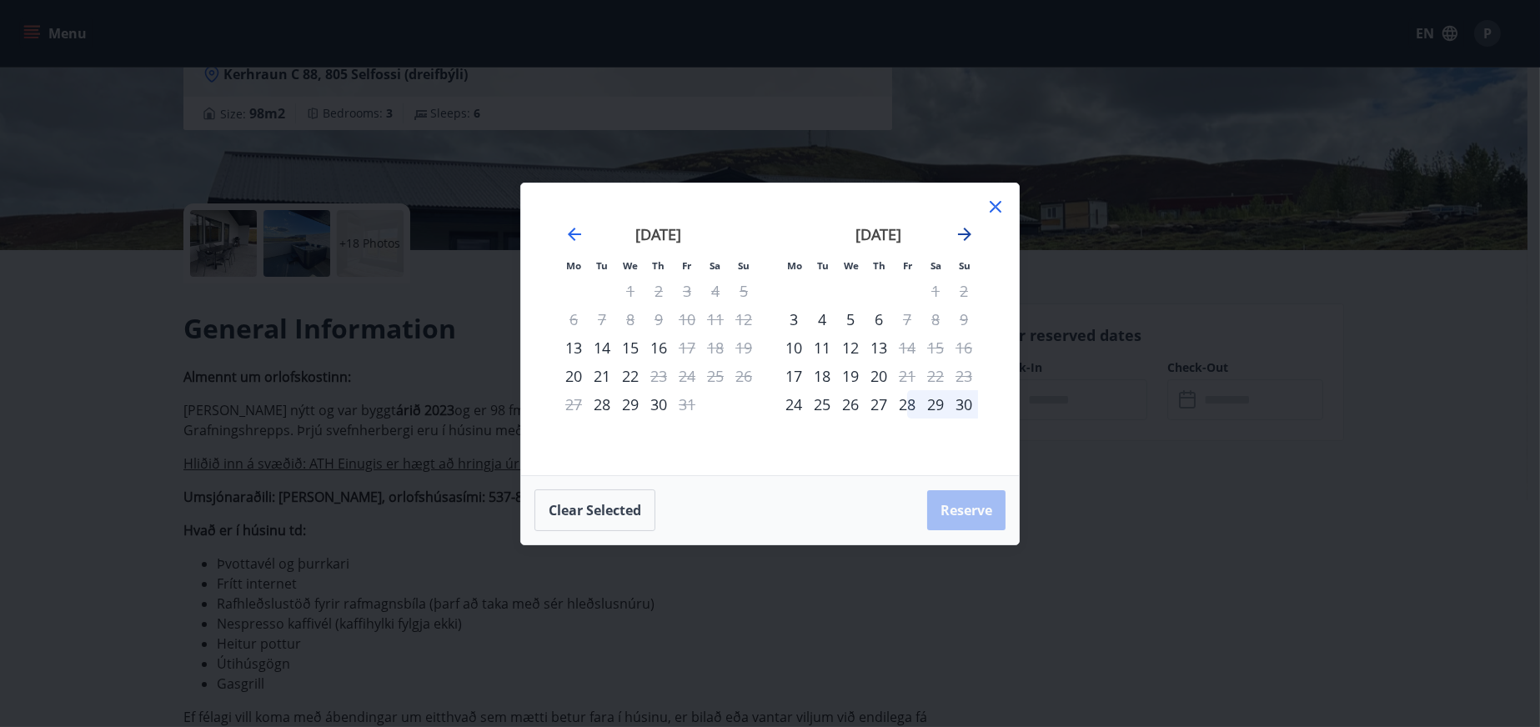
click at [964, 228] on icon "Move forward to switch to the next month." at bounding box center [964, 234] width 13 height 13
click at [575, 243] on icon "Move backward to switch to the previous month." at bounding box center [574, 234] width 20 height 20
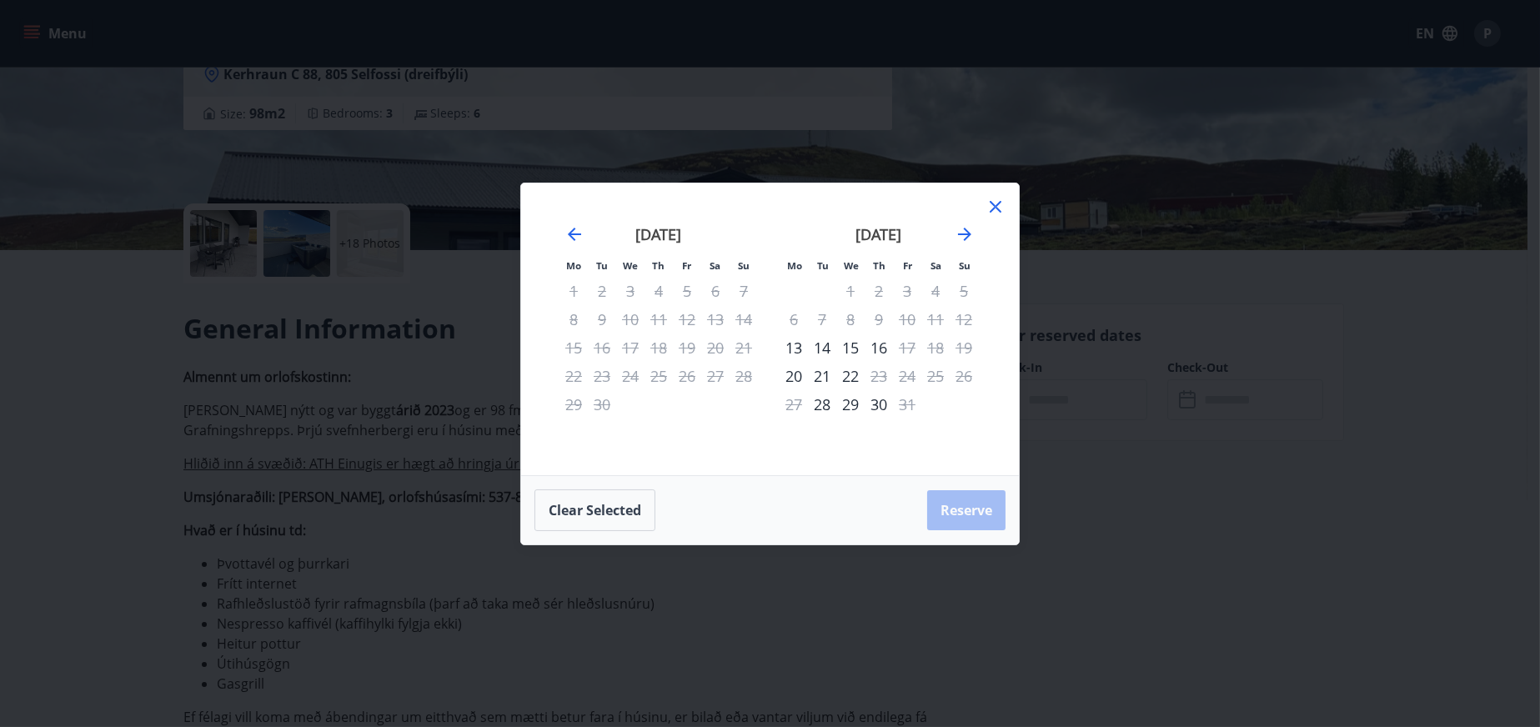
click at [1000, 210] on icon at bounding box center [995, 207] width 20 height 20
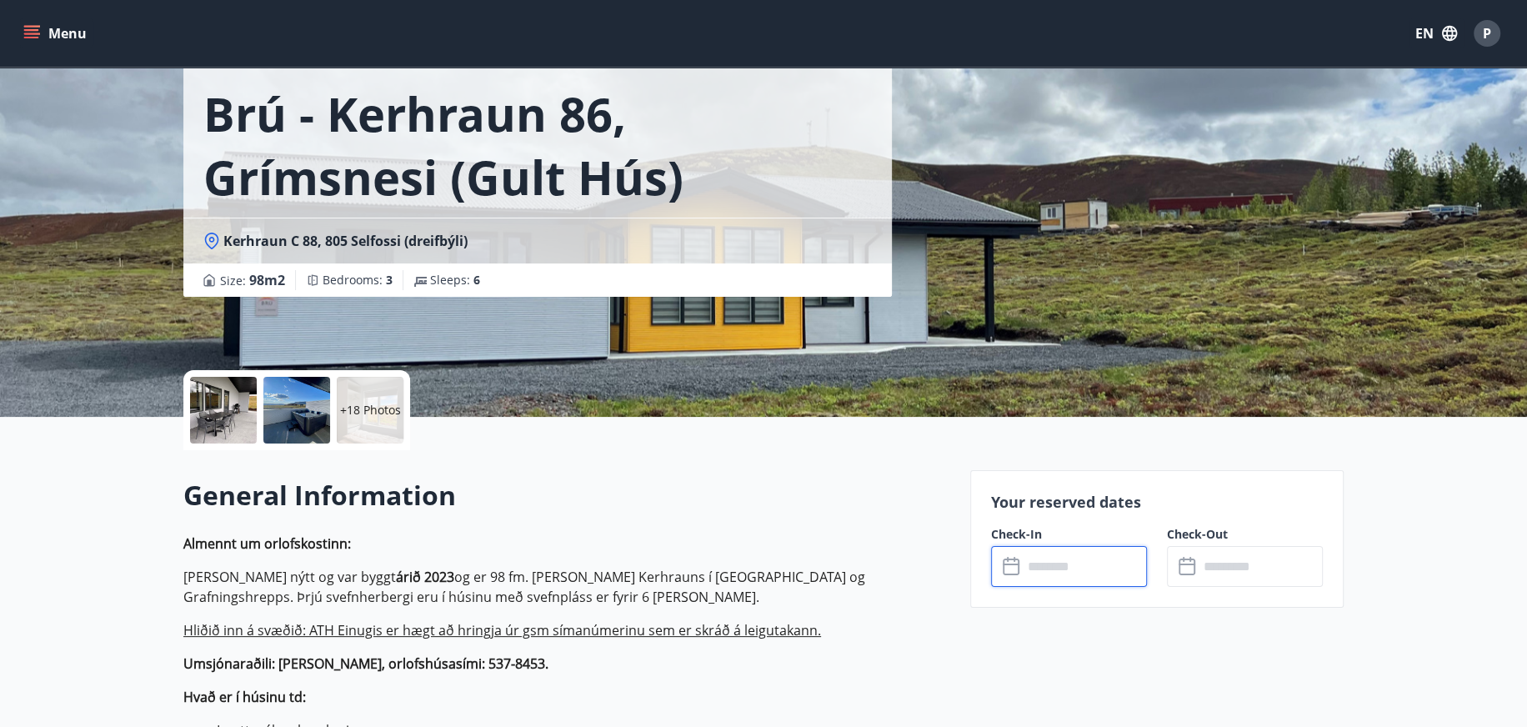
scroll to position [0, 0]
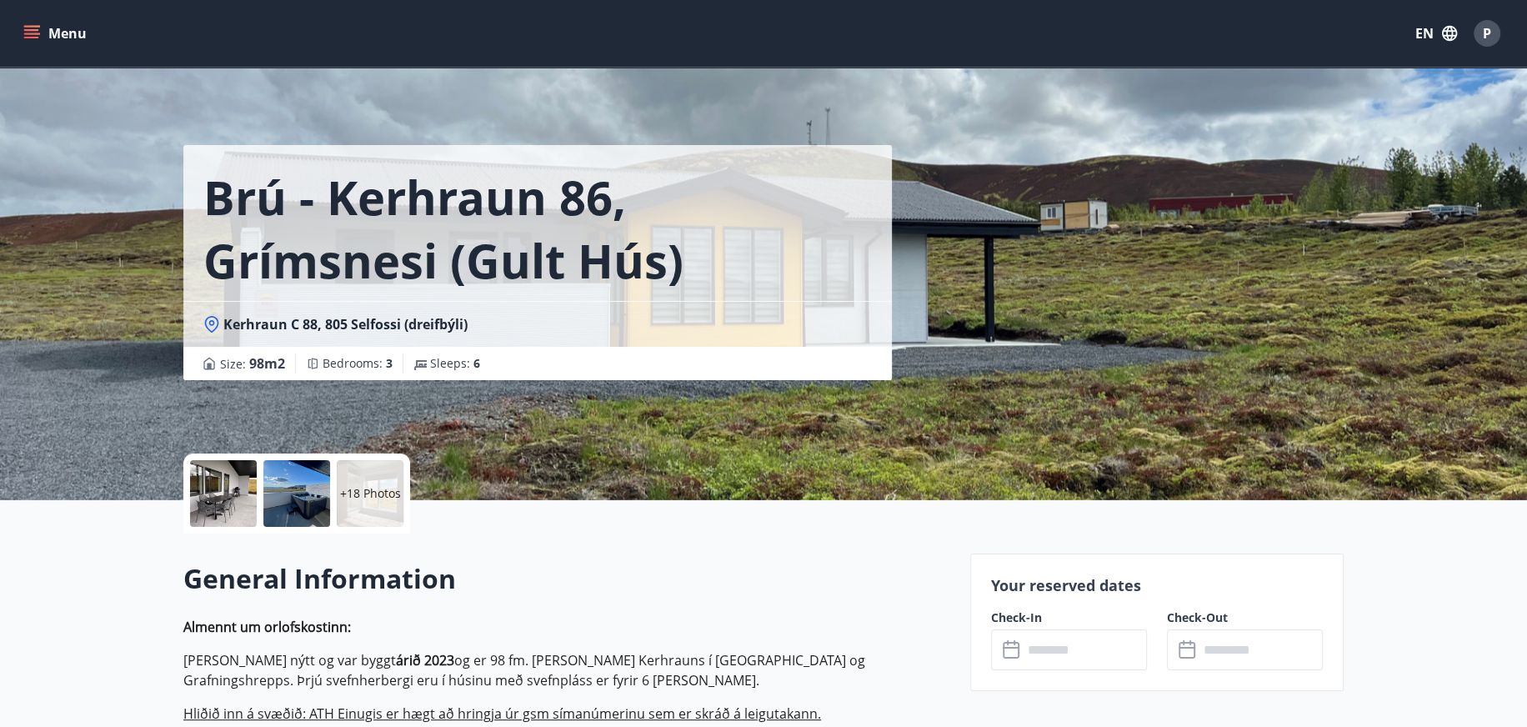
click at [43, 34] on button "Menu" at bounding box center [56, 33] width 73 height 30
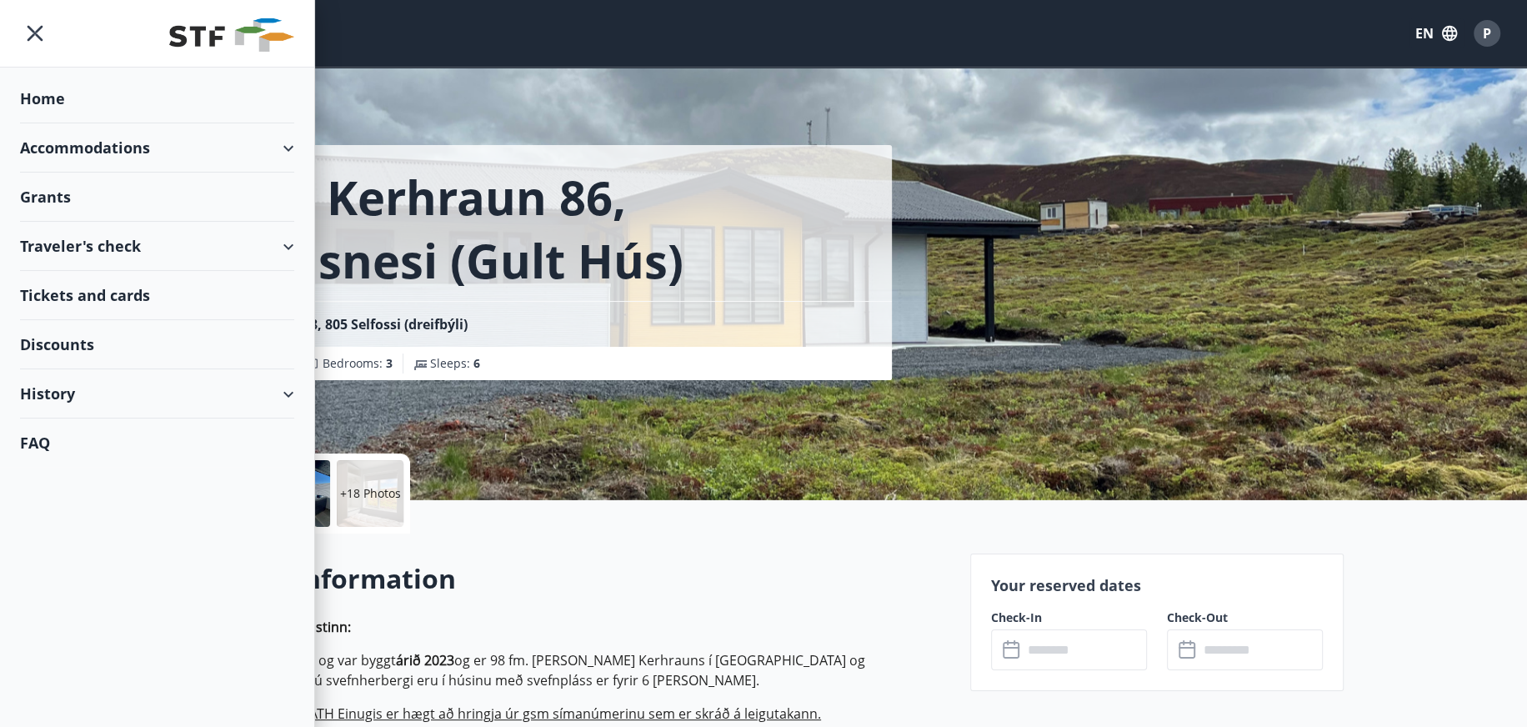
click at [103, 148] on div "Accommodations" at bounding box center [157, 147] width 274 height 49
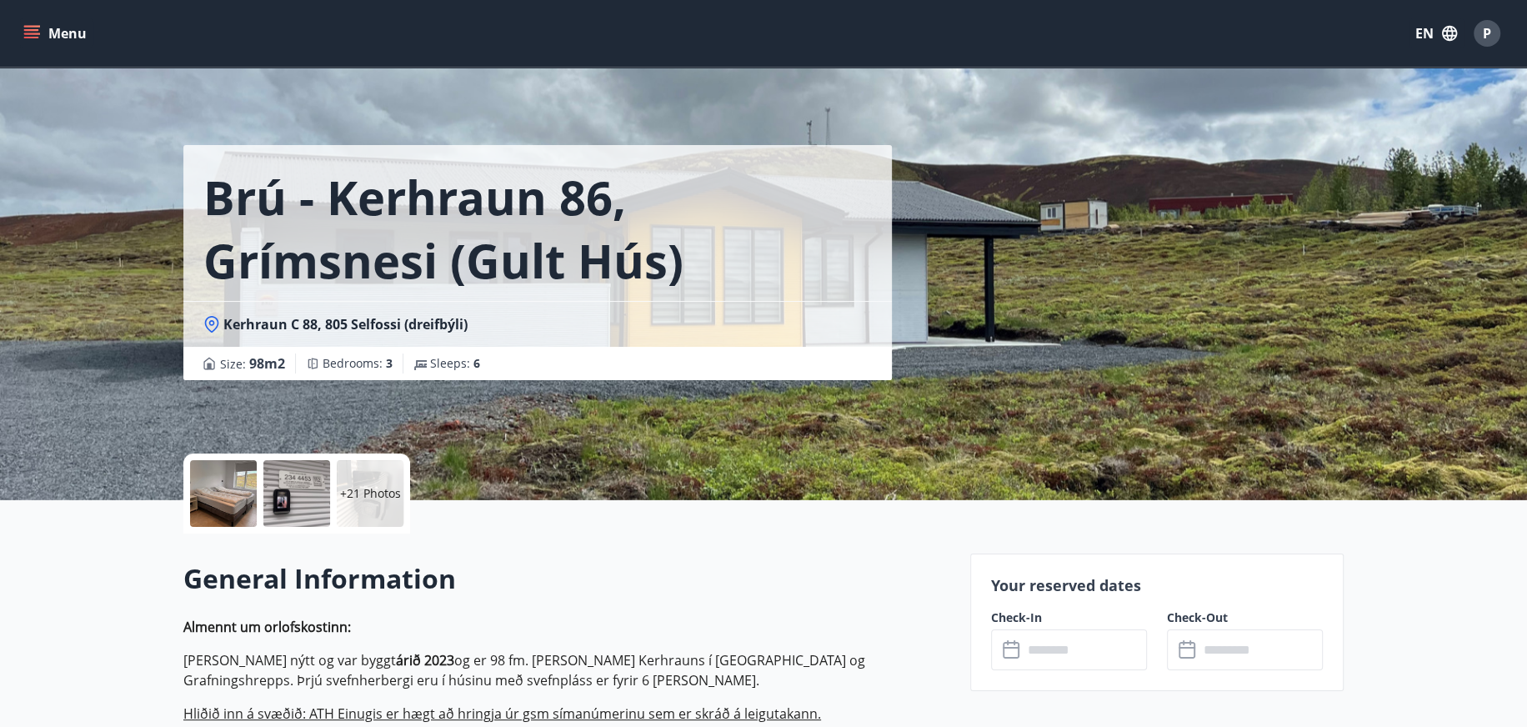
click at [38, 22] on button "Menu" at bounding box center [56, 33] width 73 height 30
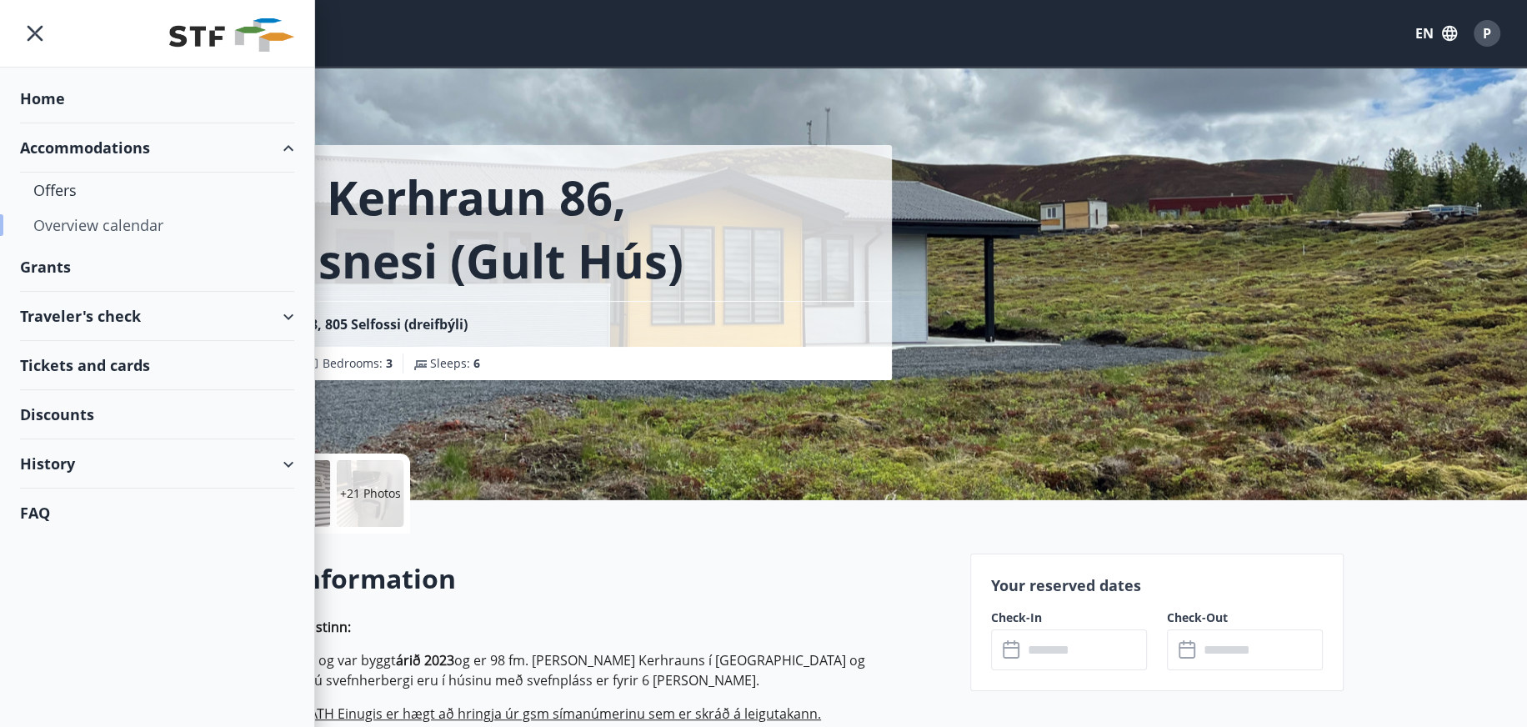
click at [68, 226] on div "Overview calendar" at bounding box center [157, 225] width 248 height 35
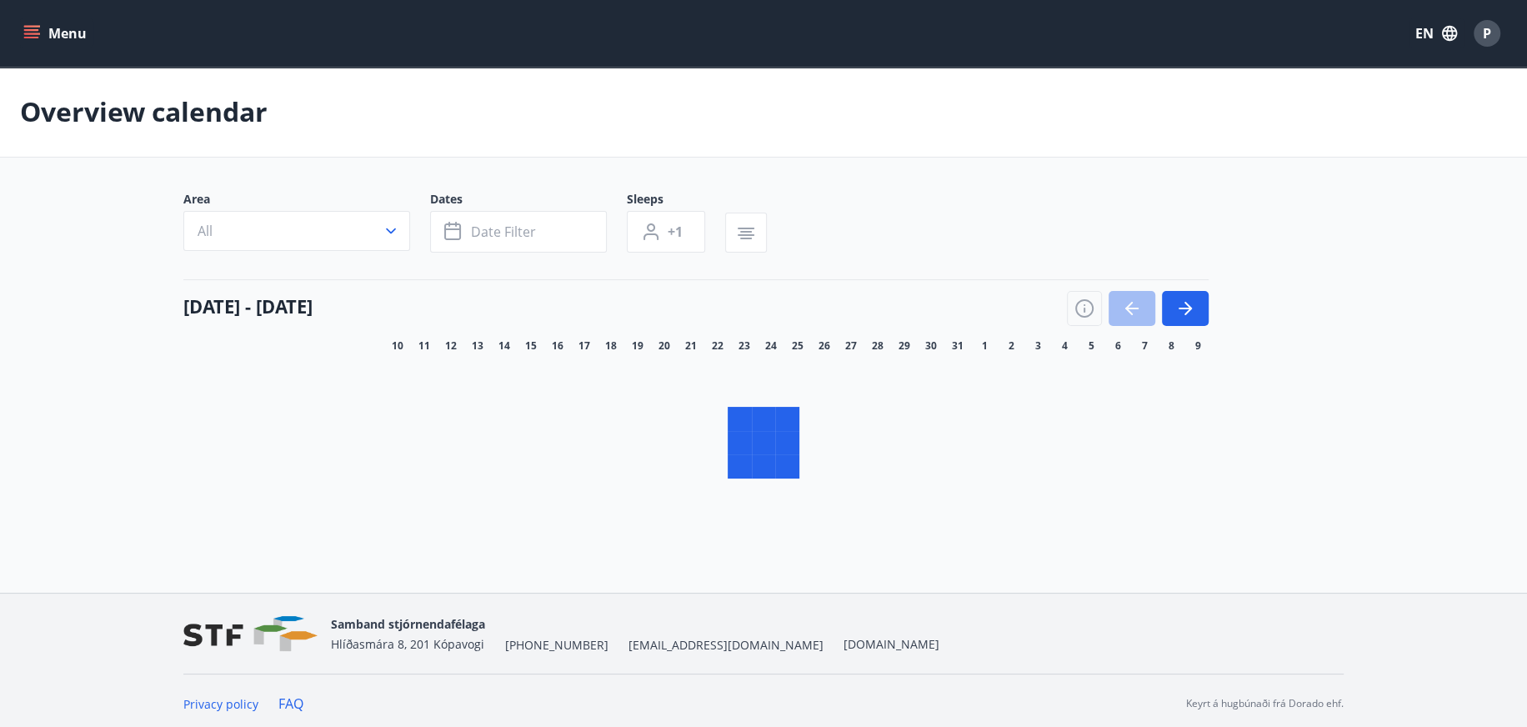
click at [755, 233] on icon "button" at bounding box center [746, 233] width 20 height 20
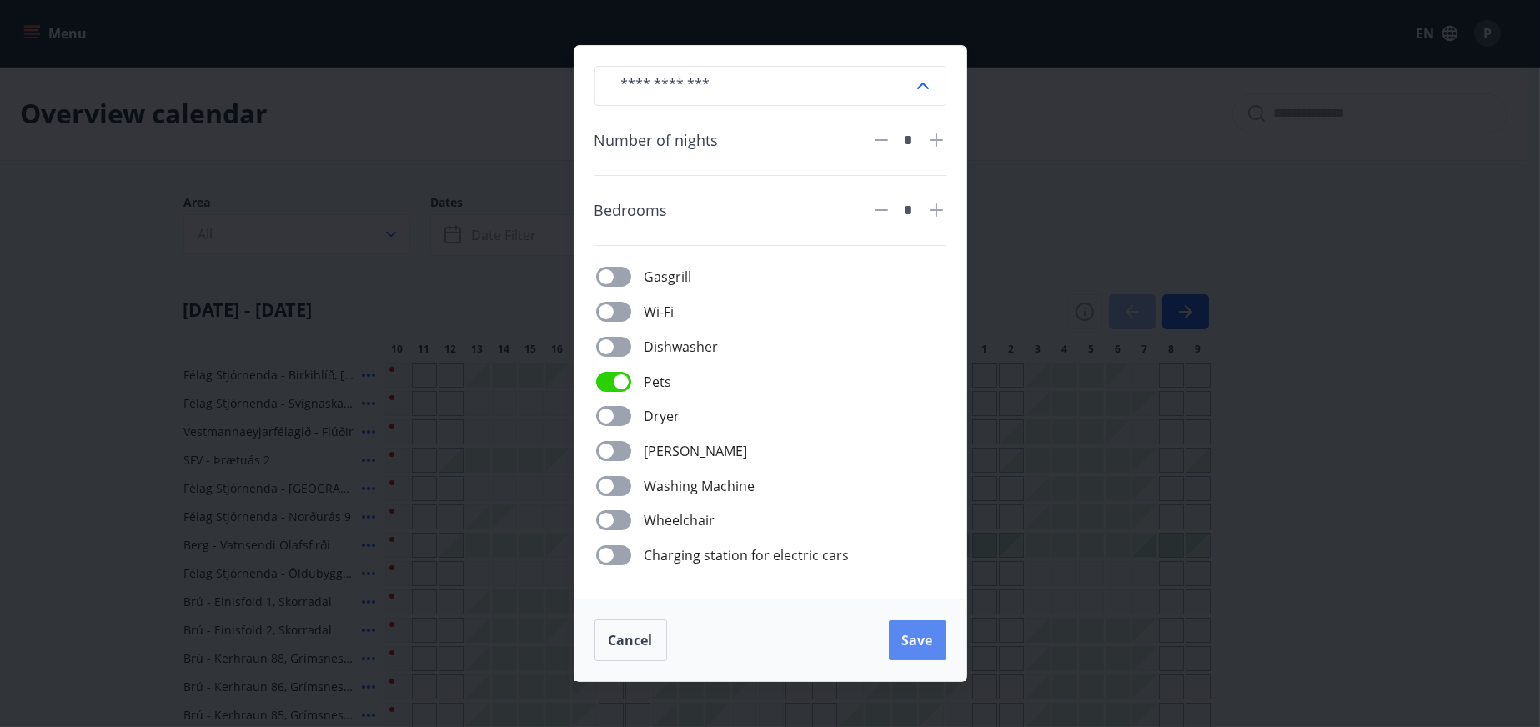
click at [928, 644] on span "Save" at bounding box center [917, 640] width 31 height 18
